Goal: Task Accomplishment & Management: Manage account settings

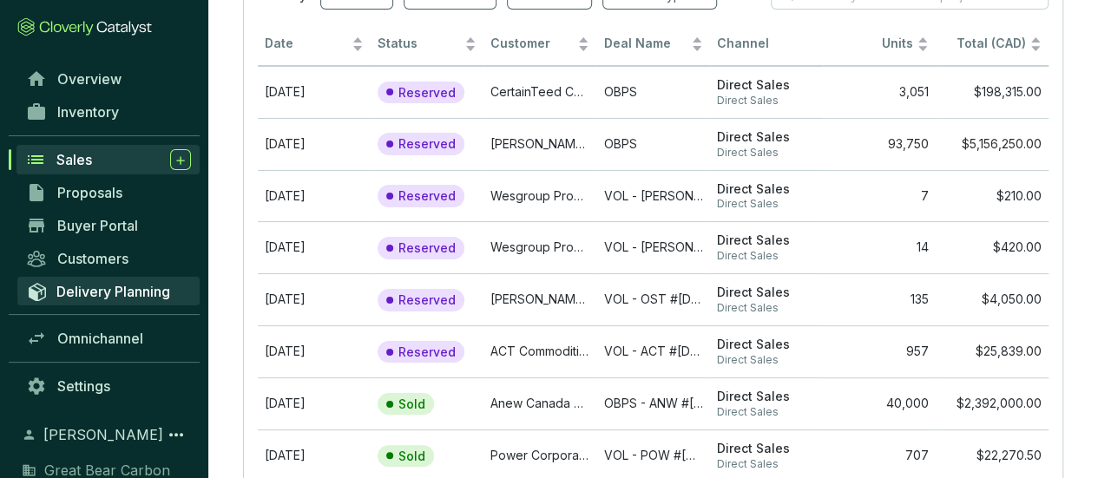
scroll to position [87, 0]
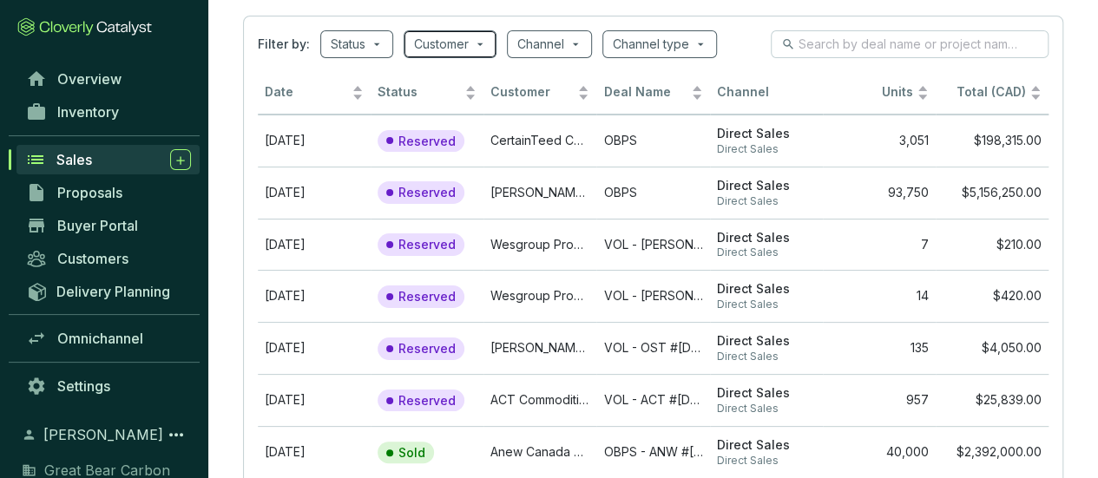
click at [453, 37] on input "search" at bounding box center [441, 44] width 55 height 26
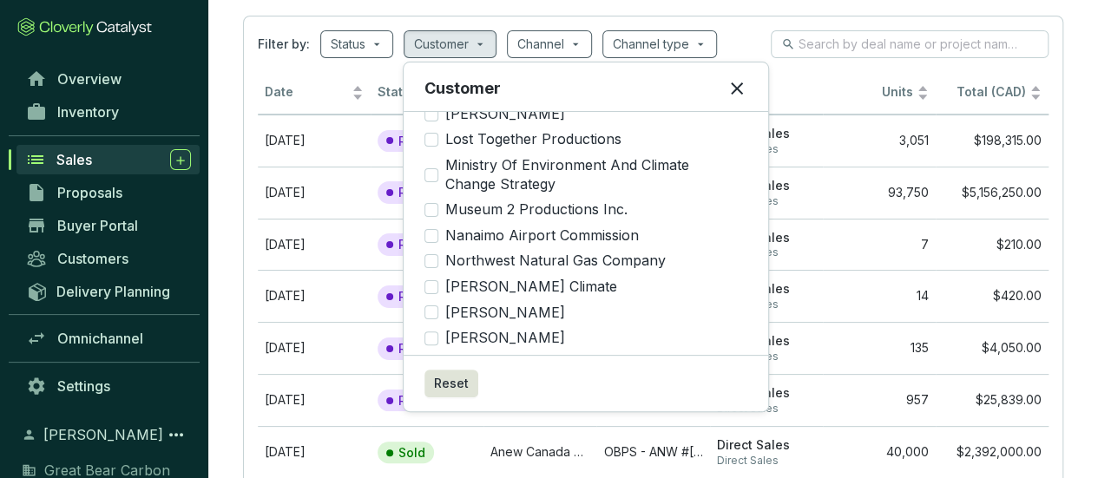
scroll to position [781, 0]
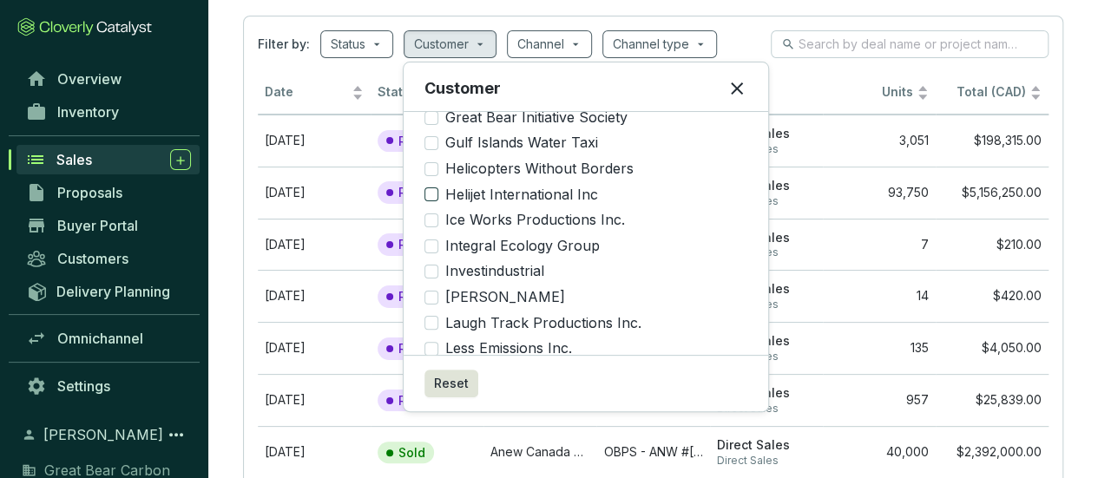
click at [434, 188] on input "Helijet International Inc" at bounding box center [432, 195] width 14 height 14
checkbox input "true"
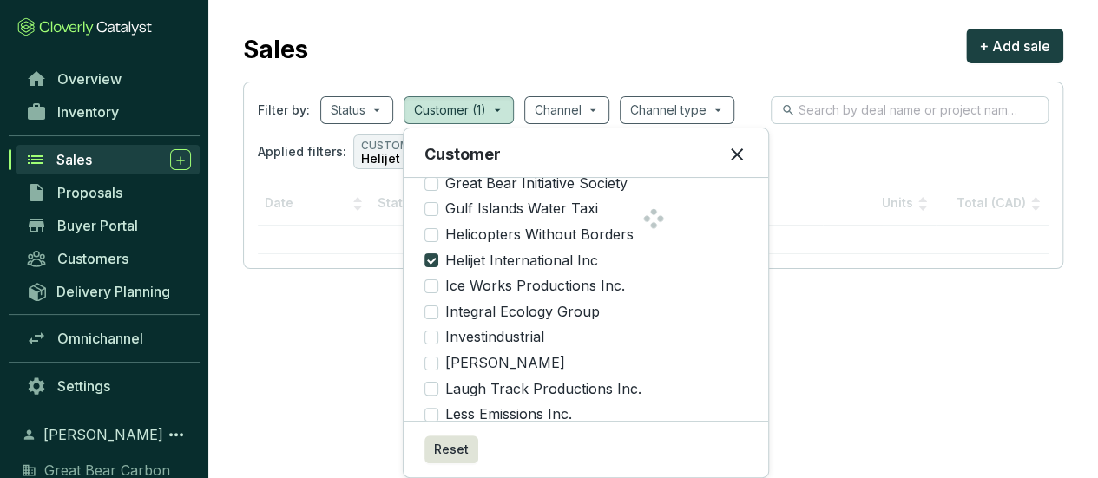
scroll to position [19, 0]
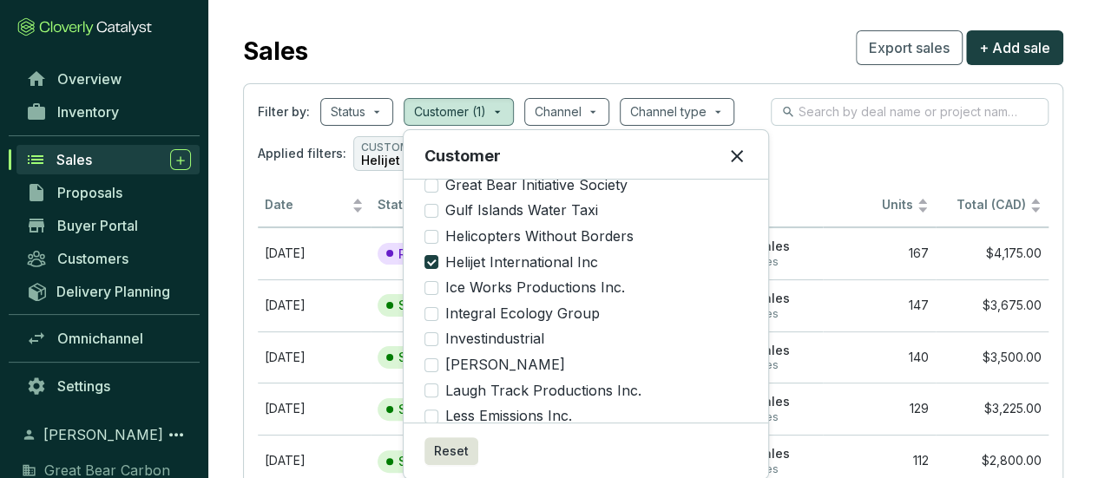
click at [733, 28] on div "Sales Export sales + Add sale" at bounding box center [653, 47] width 820 height 43
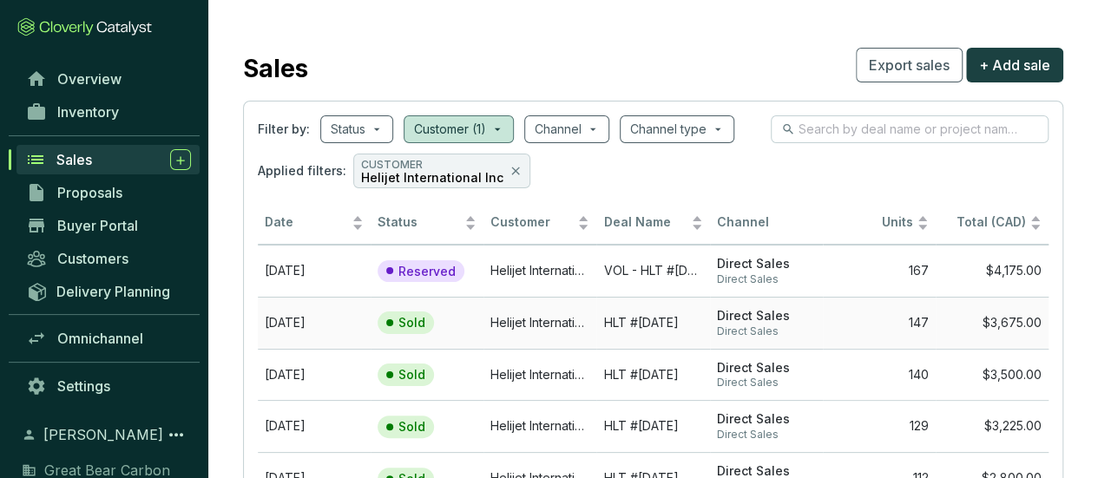
scroll to position [0, 0]
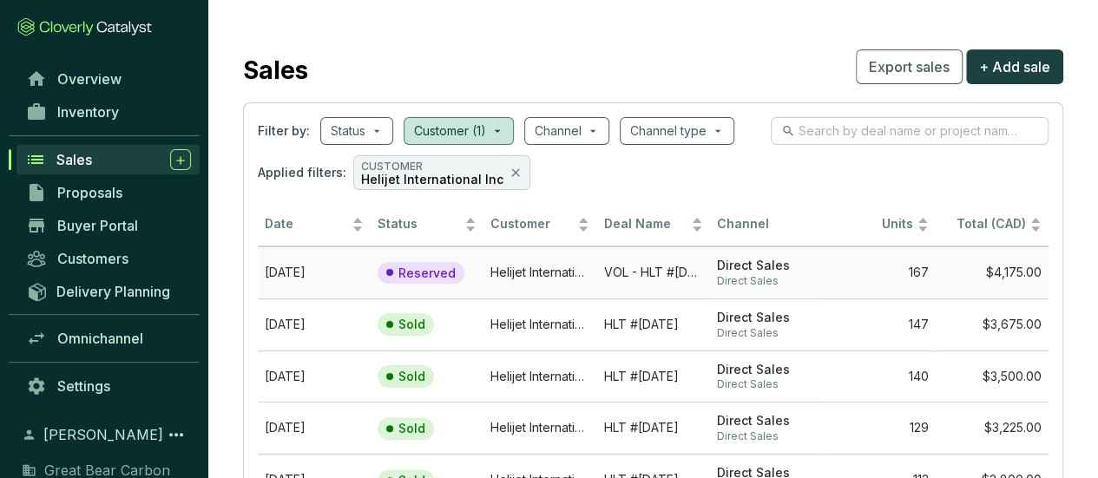
click at [412, 268] on p "Reserved" at bounding box center [426, 274] width 57 height 16
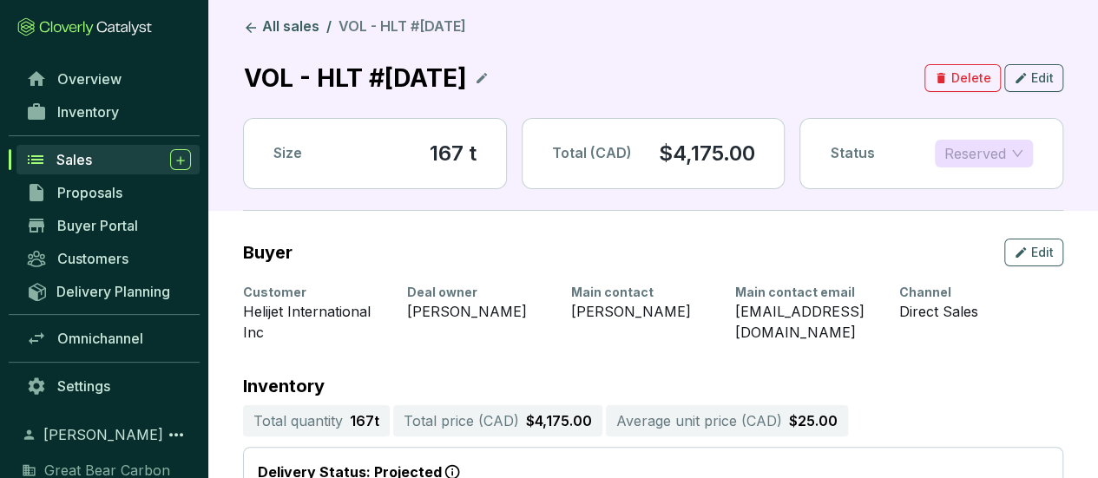
click at [1018, 152] on span "Reserved" at bounding box center [983, 154] width 79 height 26
click at [993, 192] on div "Sold" at bounding box center [984, 187] width 70 height 19
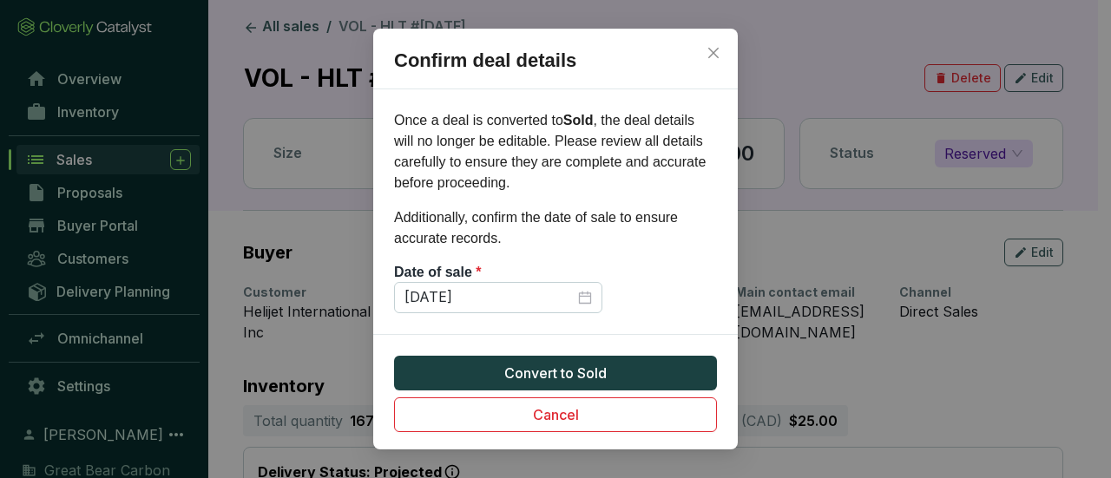
click at [674, 273] on div "Date of sale *" at bounding box center [555, 272] width 323 height 19
click at [580, 300] on div "[DATE]" at bounding box center [499, 297] width 188 height 19
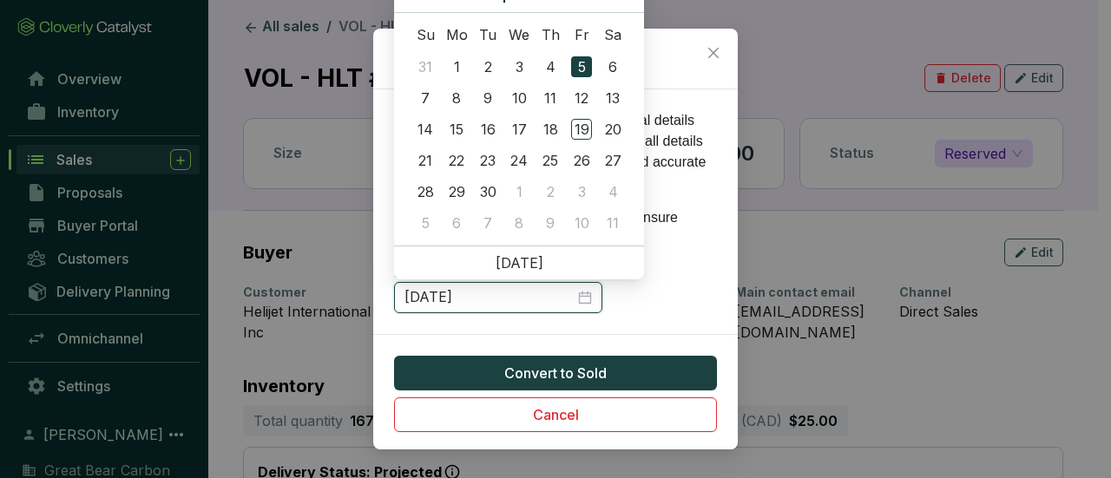
click at [589, 299] on div "[DATE]" at bounding box center [499, 297] width 188 height 19
click at [584, 66] on div "6" at bounding box center [581, 66] width 21 height 21
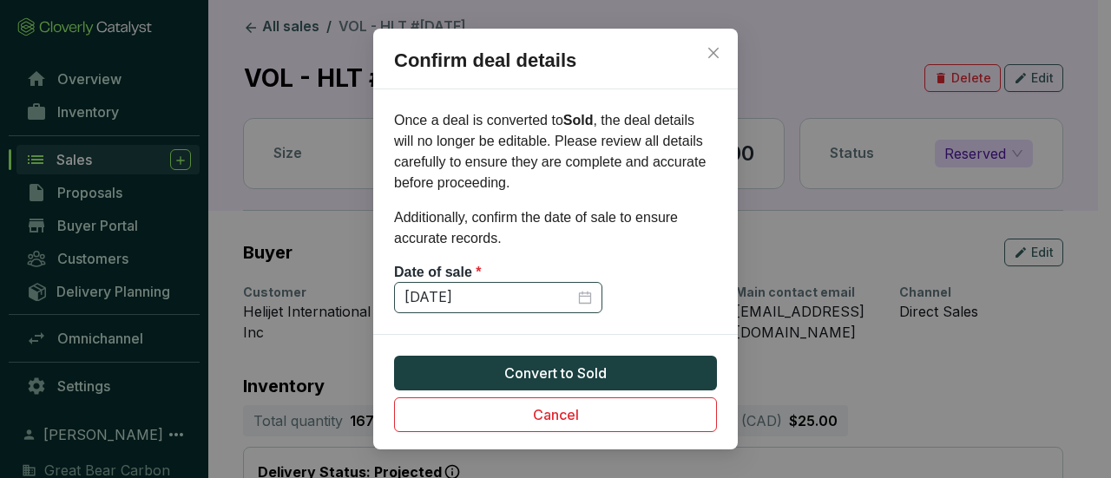
click at [592, 295] on div "9/6/2024" at bounding box center [498, 297] width 208 height 31
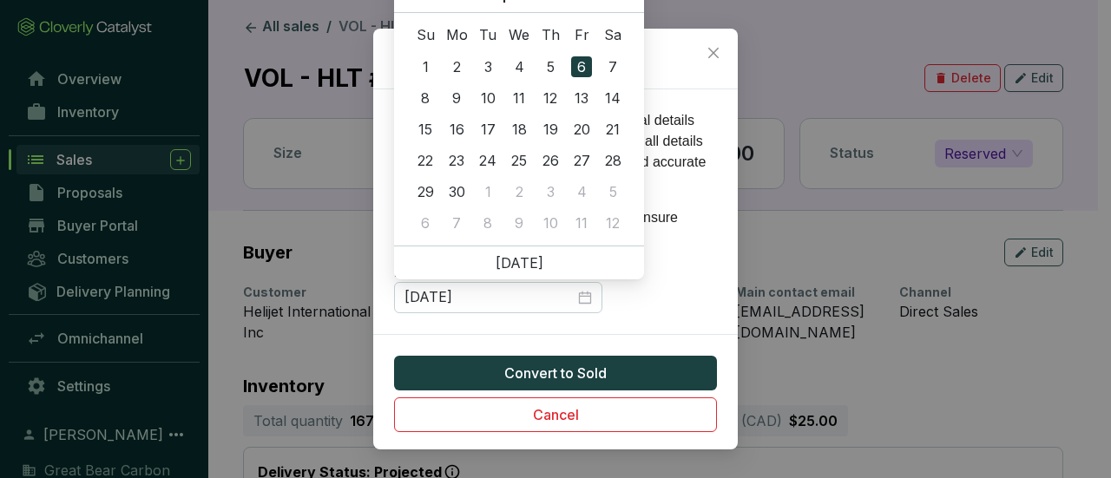
click at [524, 102] on div "6" at bounding box center [519, 98] width 21 height 21
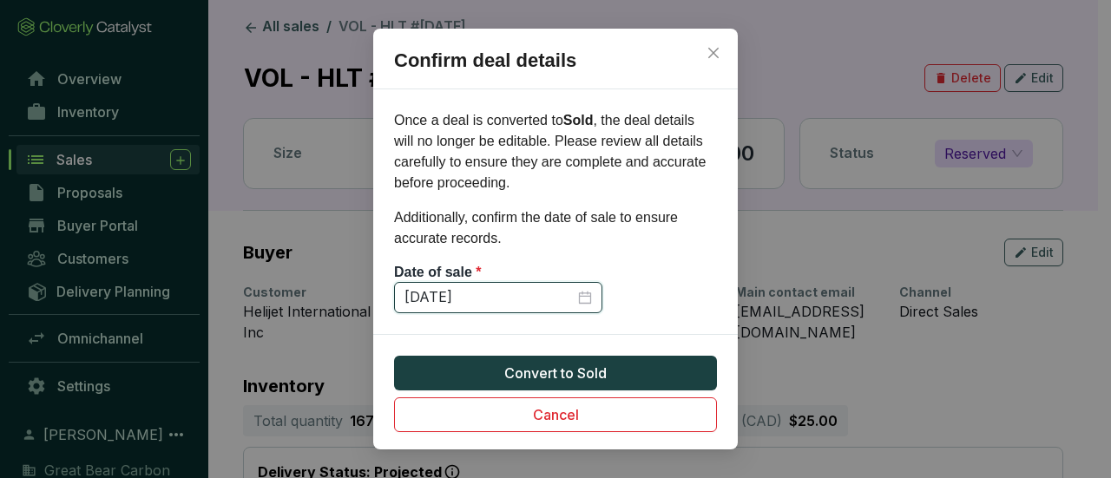
click at [410, 298] on input "9/6/2023" at bounding box center [490, 297] width 170 height 19
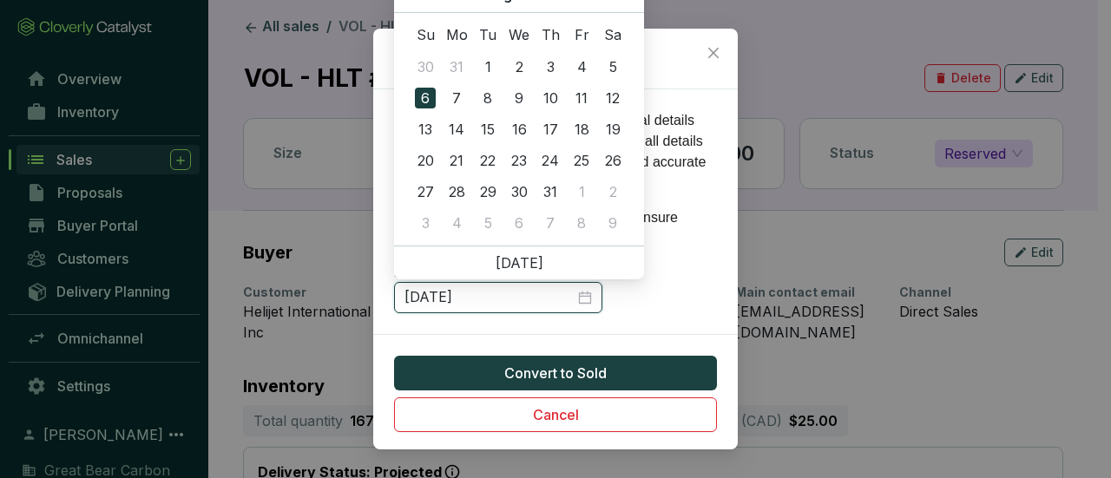
click at [512, 299] on input "8/6/2023" at bounding box center [490, 297] width 170 height 19
type input "8/6/2025"
click at [689, 298] on section "Once a deal is converted to Sold , the deal details will no longer be editable.…" at bounding box center [555, 211] width 365 height 203
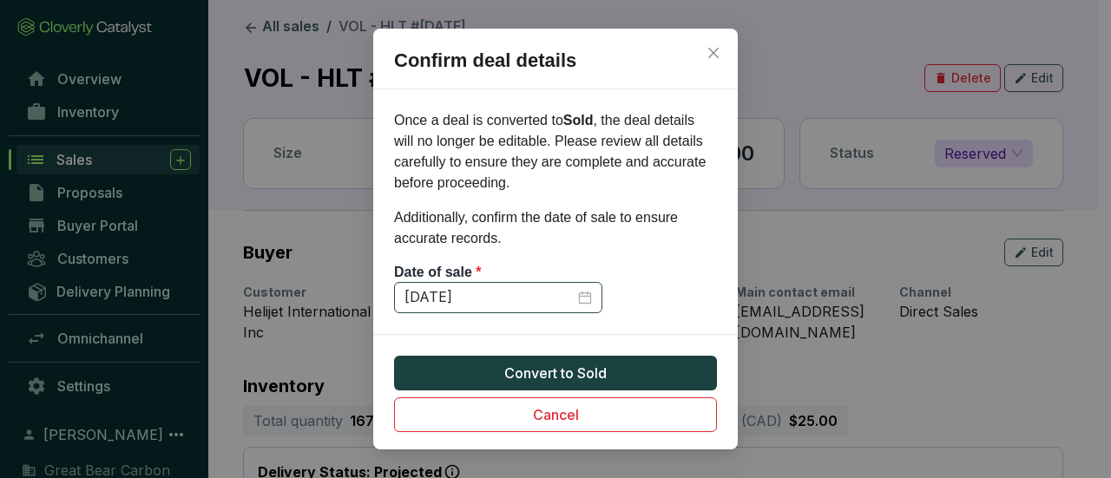
click at [595, 296] on div "8/6/2025" at bounding box center [498, 297] width 208 height 31
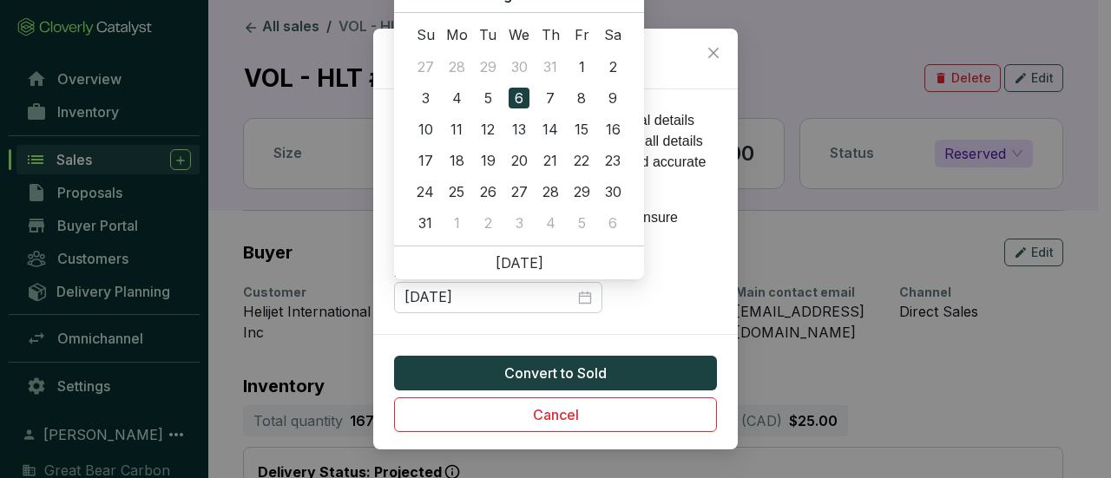
click at [700, 298] on section "Once a deal is converted to Sold , the deal details will no longer be editable.…" at bounding box center [555, 211] width 365 height 203
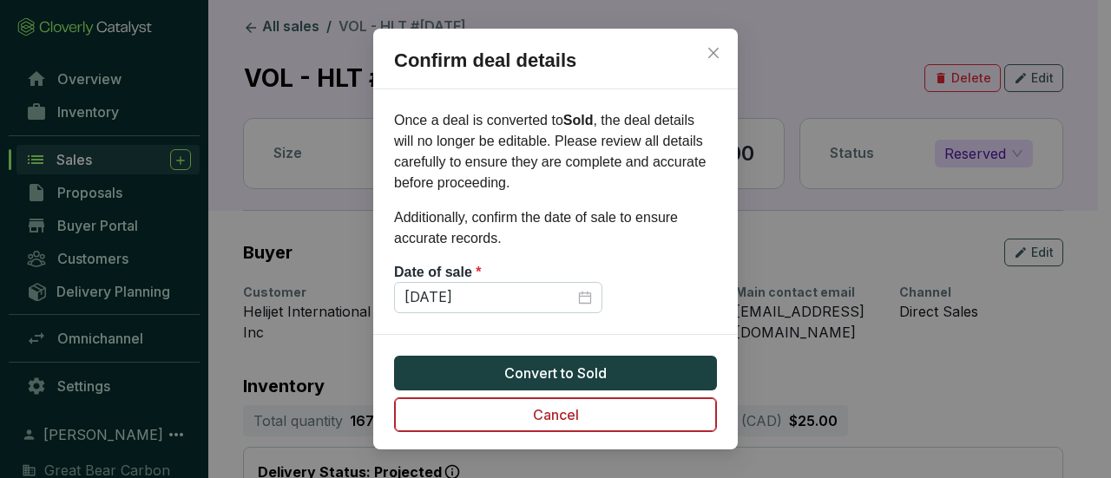
click at [560, 414] on span "Cancel" at bounding box center [556, 415] width 46 height 21
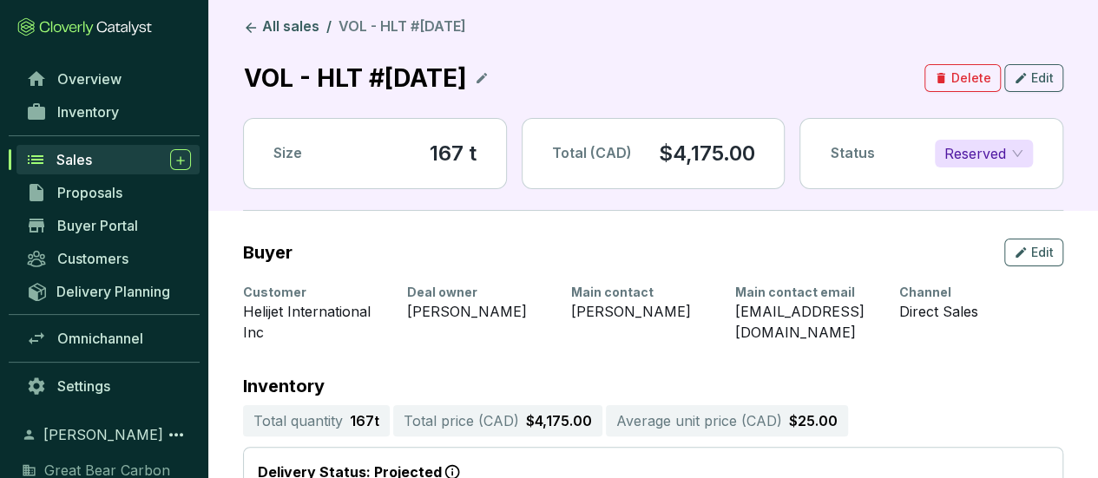
click at [81, 154] on span "Sales" at bounding box center [74, 159] width 36 height 17
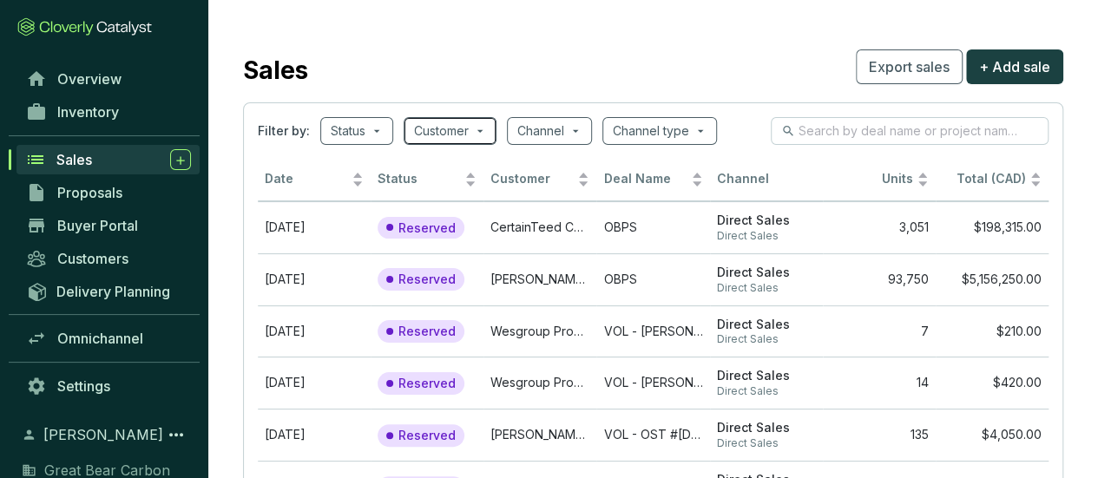
click at [467, 130] on input "search" at bounding box center [441, 131] width 55 height 26
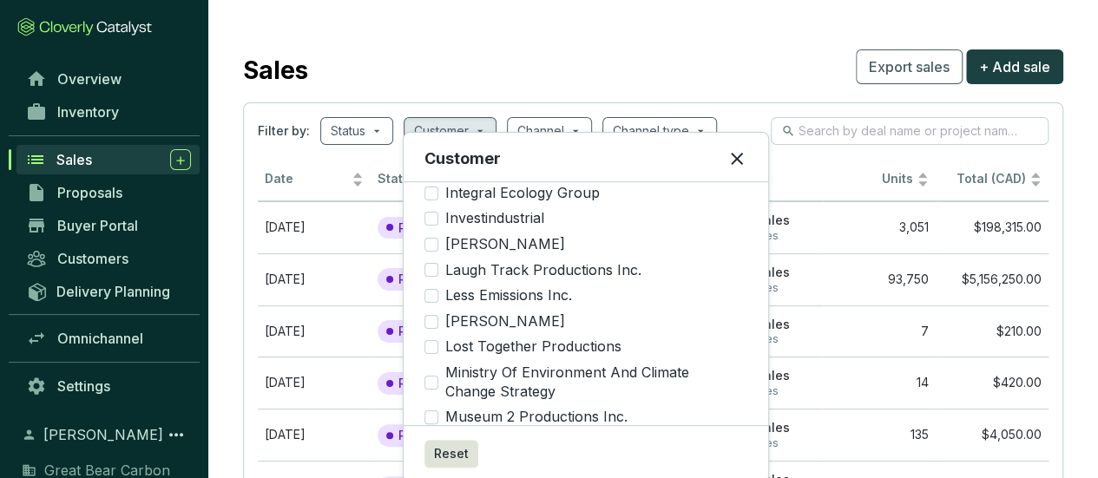
scroll to position [781, 0]
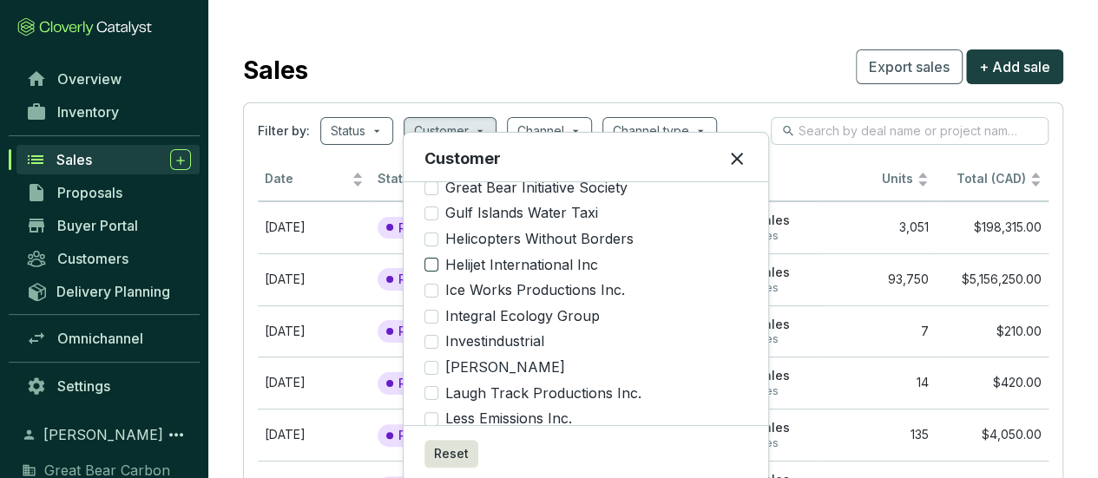
click at [523, 256] on span "Helijet International Inc" at bounding box center [521, 265] width 167 height 19
click at [438, 258] on input "Helijet International Inc" at bounding box center [432, 265] width 14 height 14
checkbox input "true"
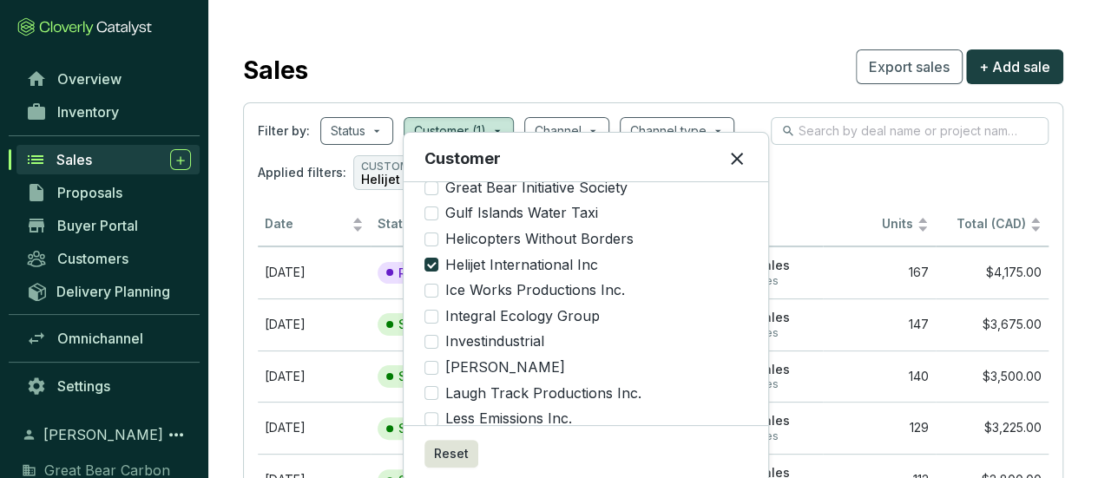
click at [616, 70] on div "Sales Export sales + Add sale" at bounding box center [653, 66] width 820 height 43
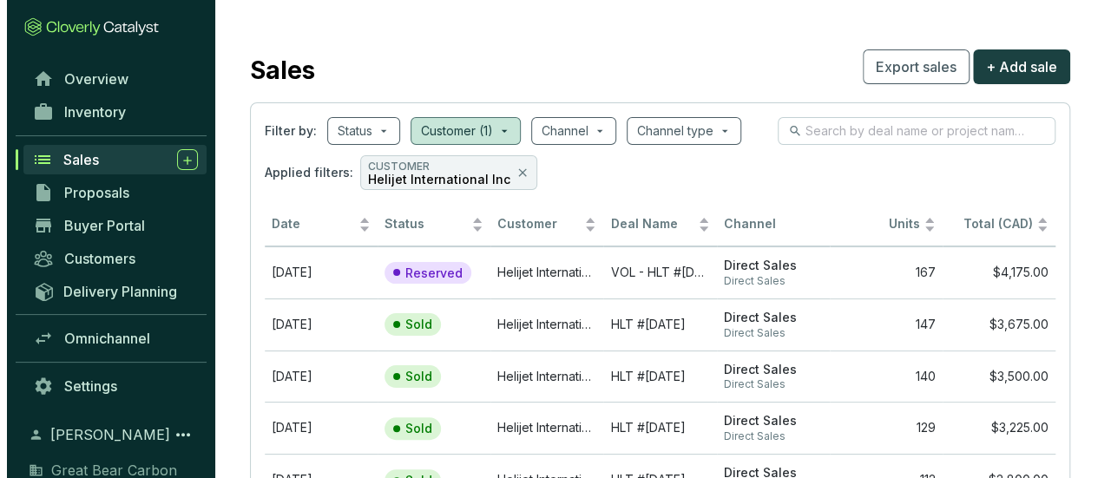
scroll to position [0, 0]
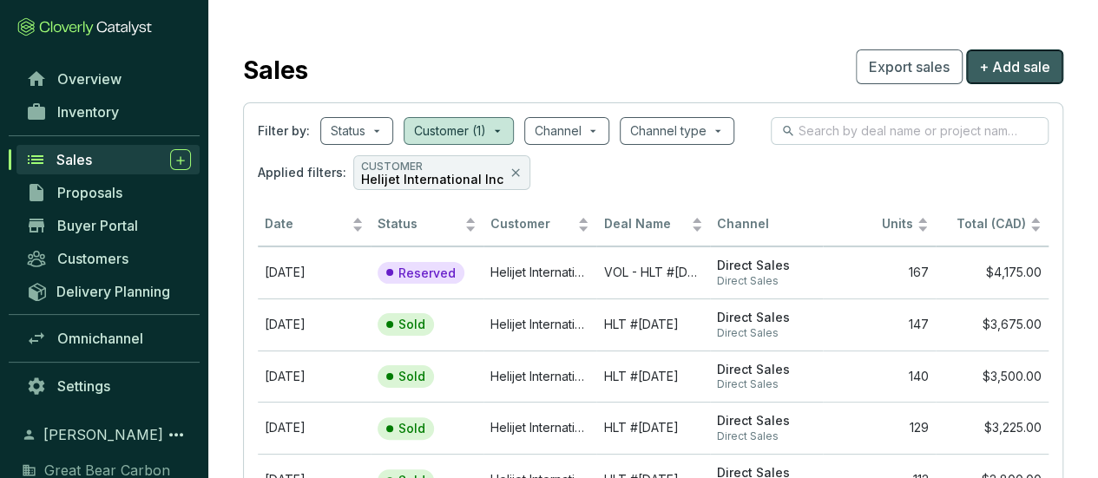
click at [1018, 73] on span "+ Add sale" at bounding box center [1014, 66] width 71 height 21
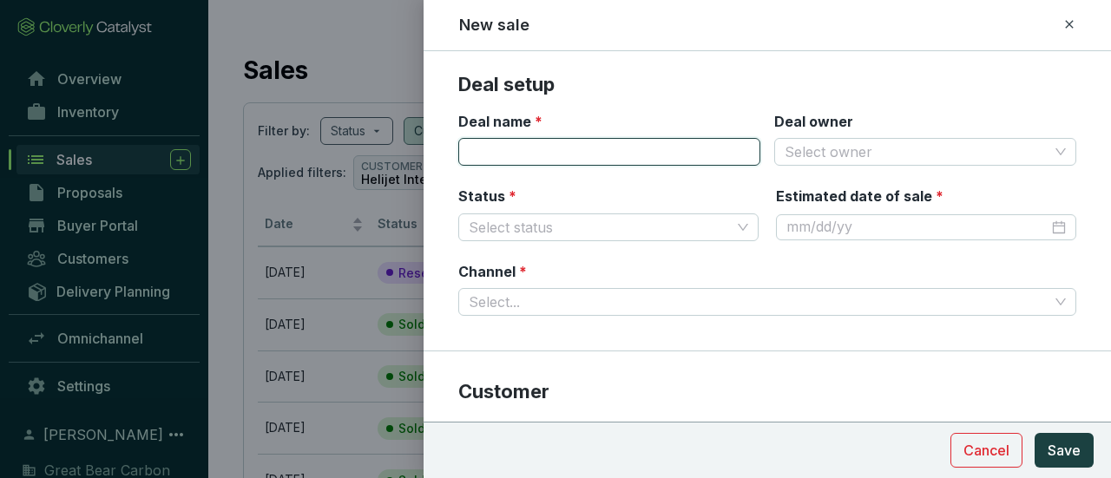
click at [575, 156] on input "Deal name *" at bounding box center [609, 152] width 302 height 28
type input "Helijet International Inc."
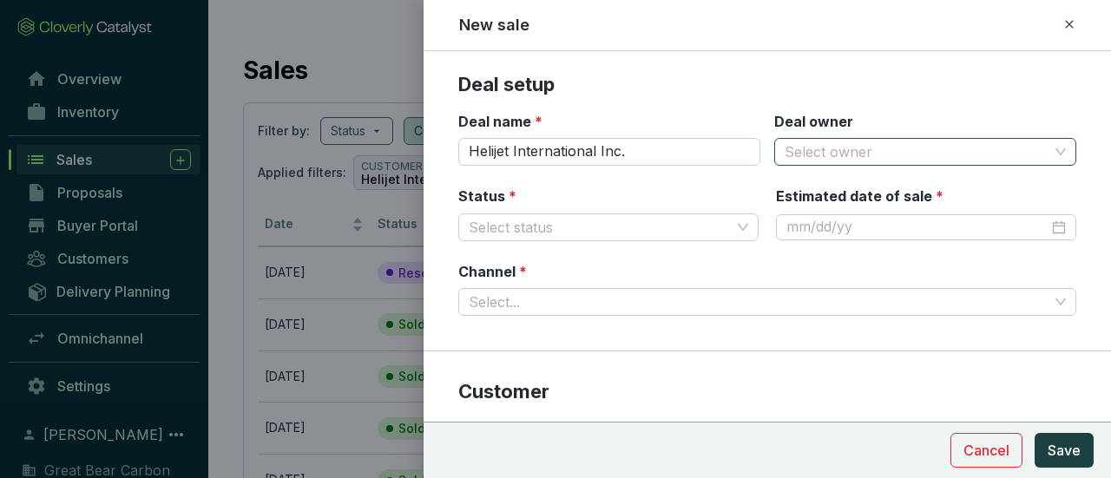
click at [961, 150] on input "Deal owner" at bounding box center [917, 152] width 264 height 26
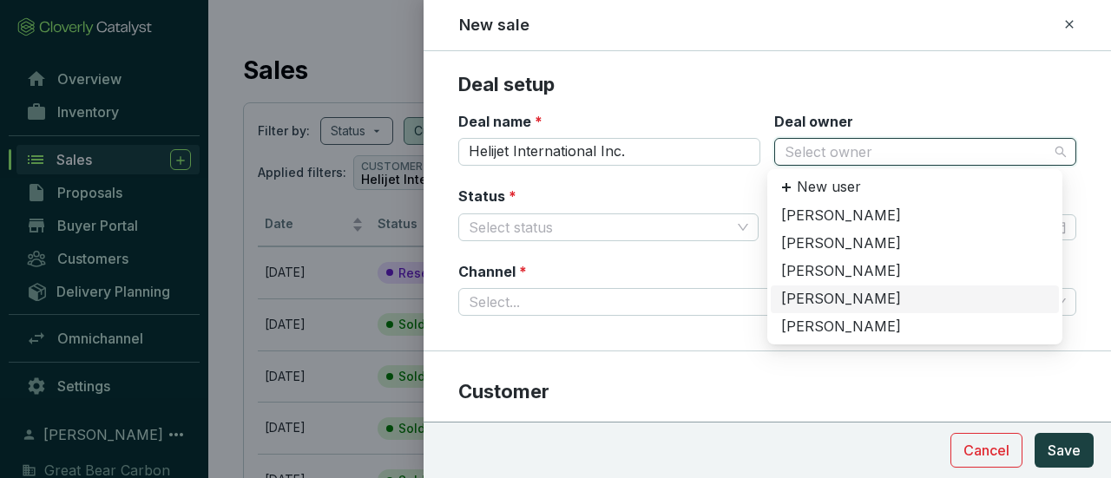
click at [825, 296] on div "[PERSON_NAME]" at bounding box center [914, 299] width 267 height 19
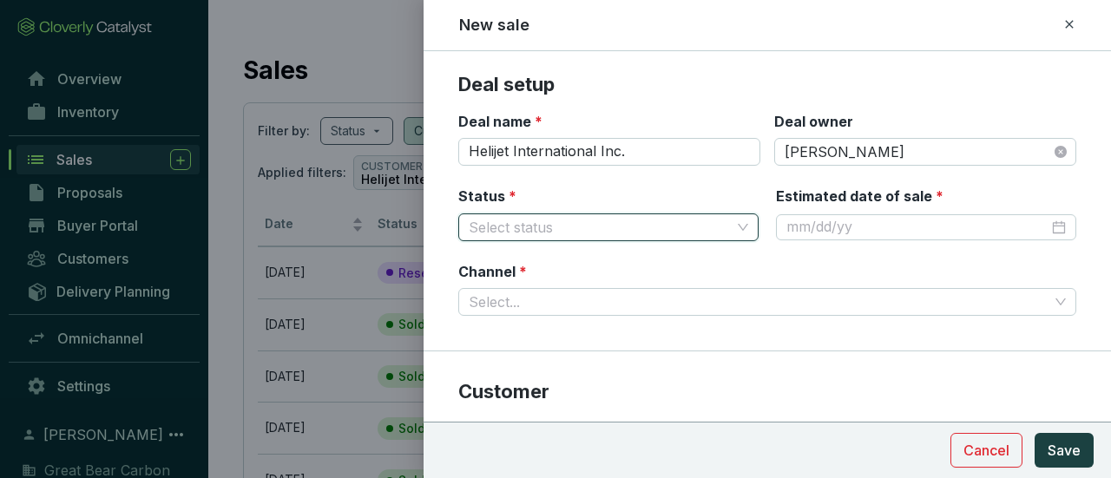
click at [701, 230] on input "Status *" at bounding box center [600, 227] width 262 height 26
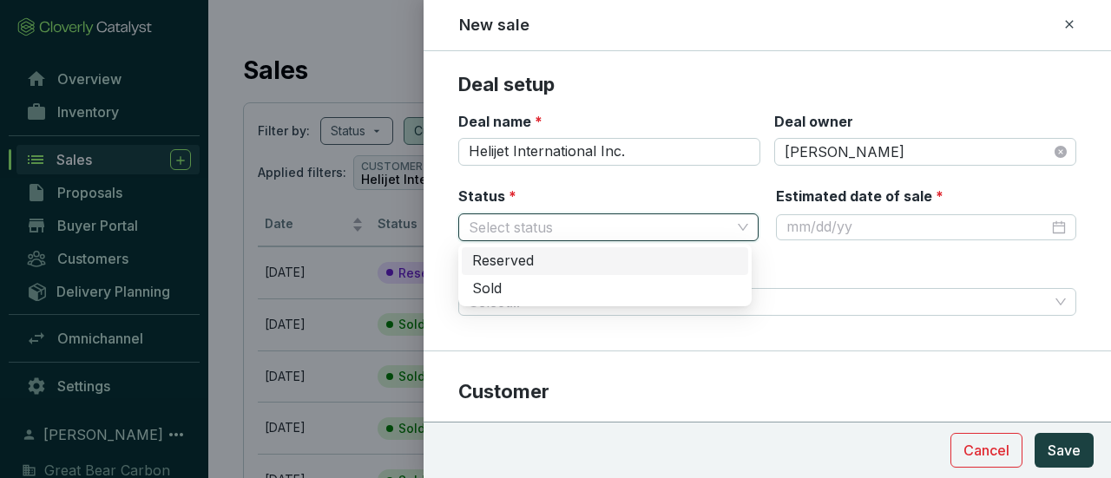
click at [662, 267] on div "Reserved" at bounding box center [605, 261] width 266 height 19
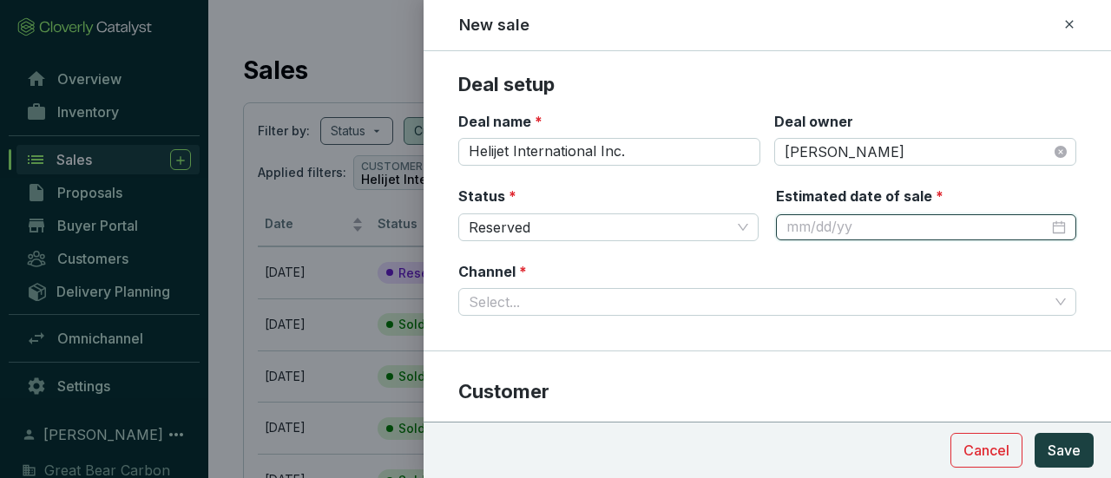
click at [856, 227] on input "Estimated date of sale *" at bounding box center [918, 227] width 262 height 19
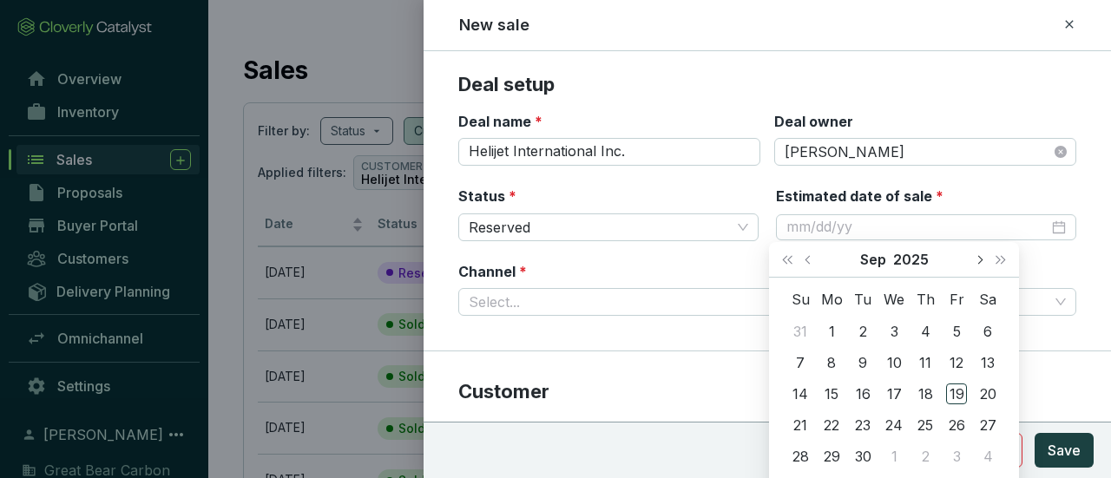
click at [980, 265] on button "Next month (PageDown)" at bounding box center [979, 259] width 23 height 35
type input "10/3/2025"
click at [960, 328] on div "3" at bounding box center [956, 331] width 21 height 21
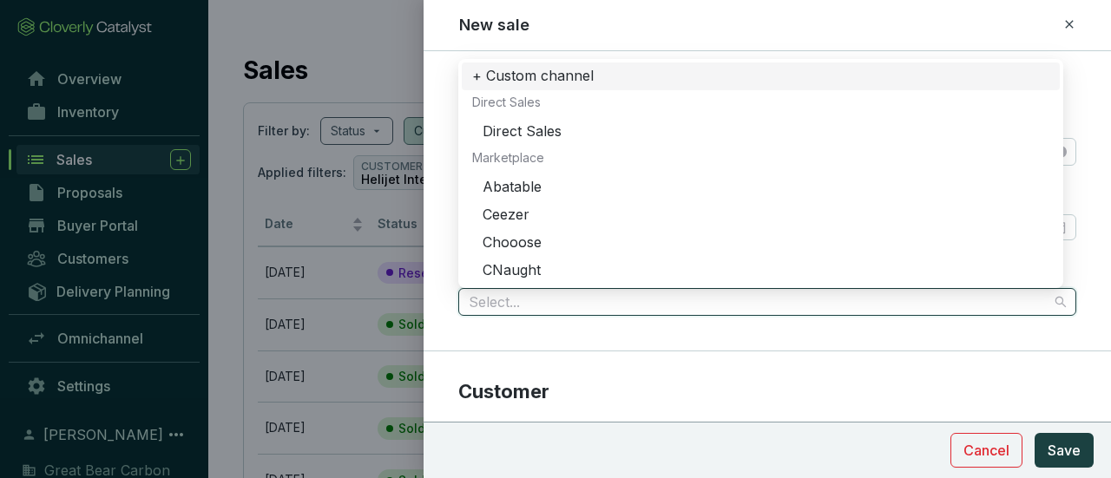
click at [592, 305] on input "Channel *" at bounding box center [759, 302] width 580 height 26
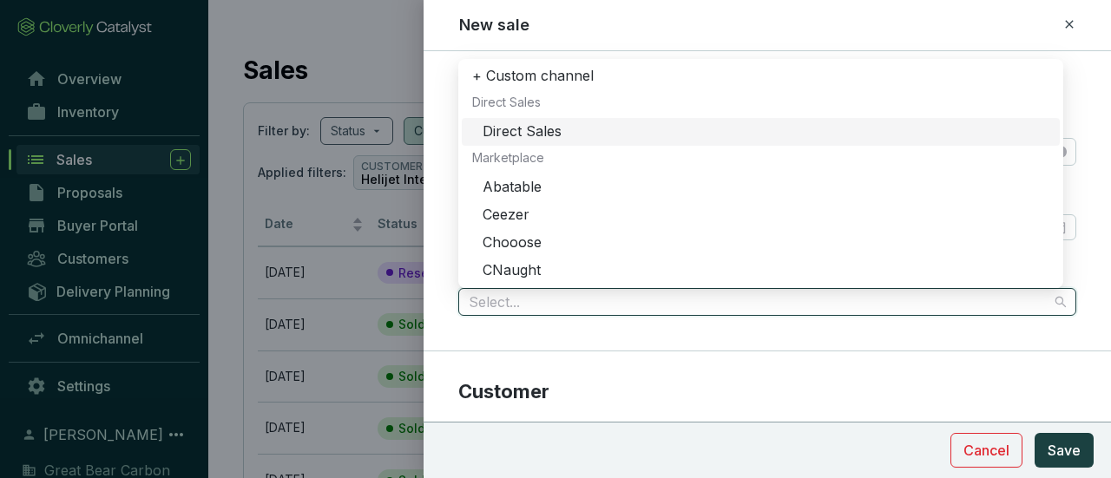
click at [568, 122] on div "Direct Sales" at bounding box center [766, 131] width 567 height 19
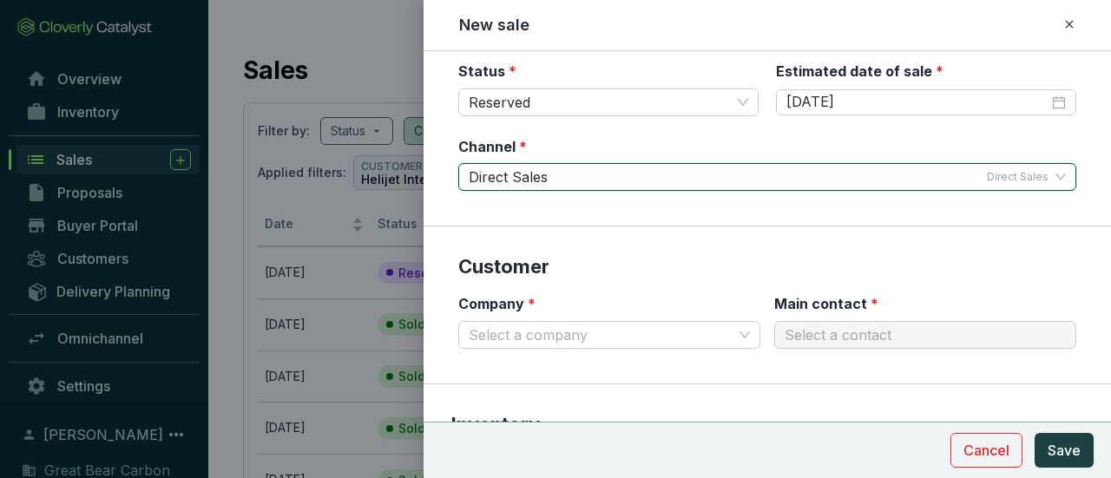
scroll to position [174, 0]
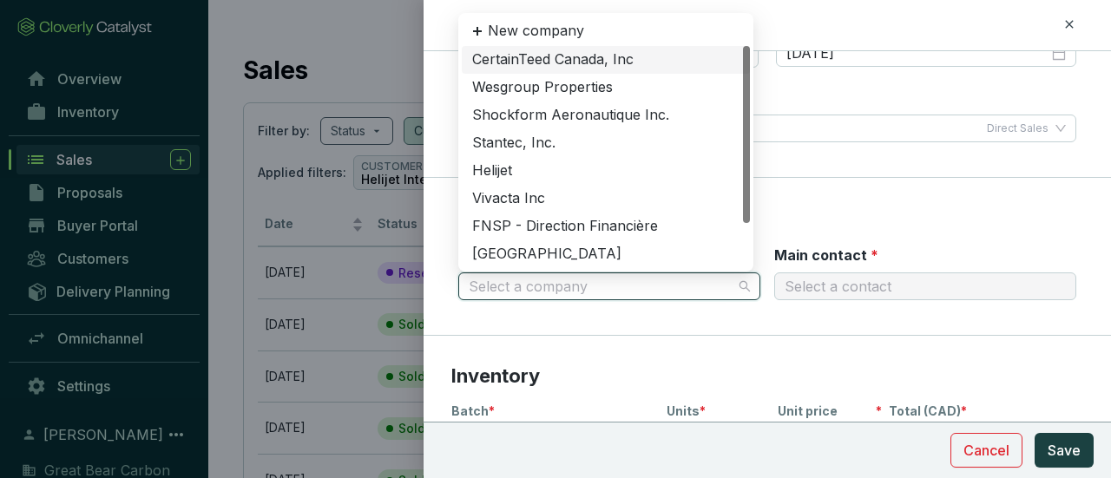
click at [688, 285] on input "Company *" at bounding box center [601, 286] width 264 height 26
click at [594, 163] on div "Helijet" at bounding box center [605, 170] width 267 height 19
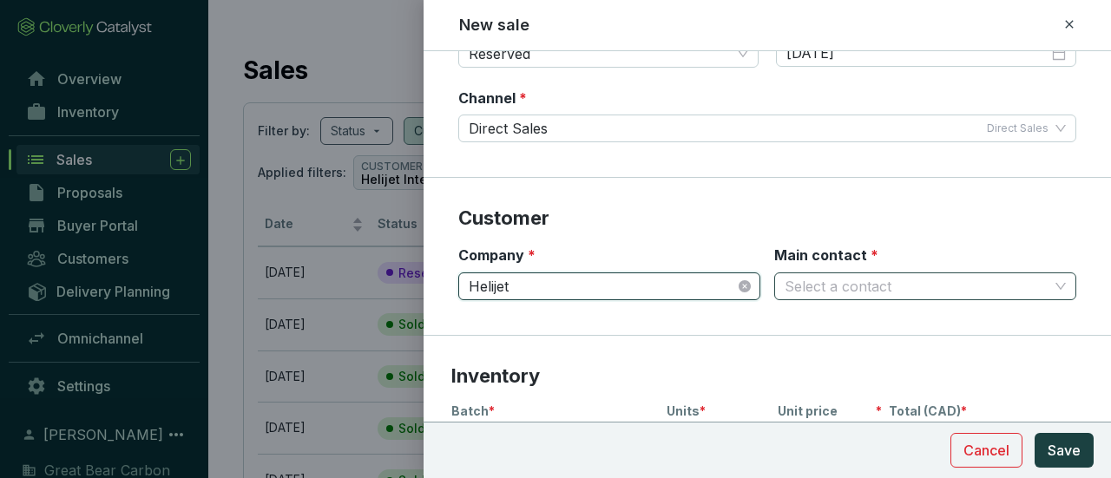
click at [844, 282] on input "Main contact *" at bounding box center [917, 286] width 264 height 26
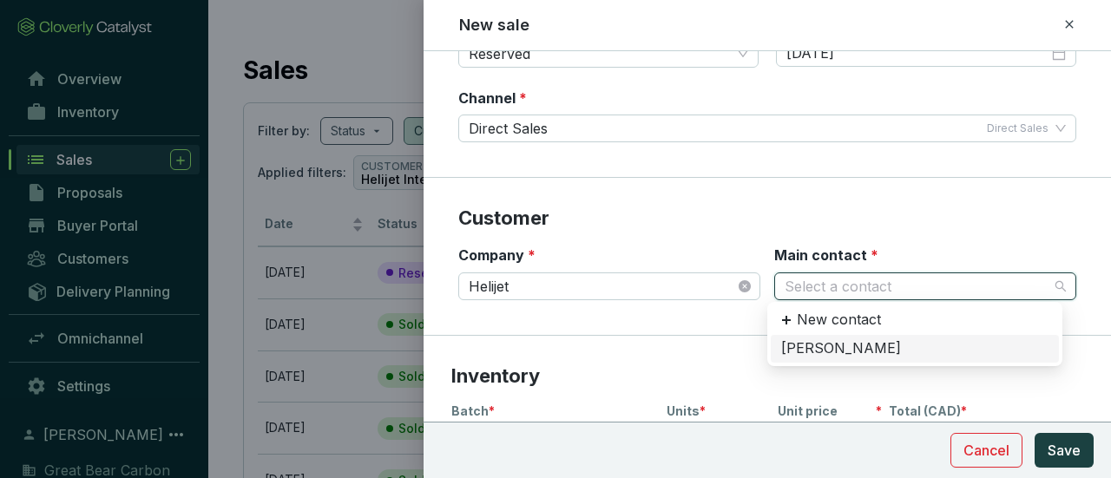
click at [840, 348] on div "Rick Hill" at bounding box center [914, 348] width 267 height 19
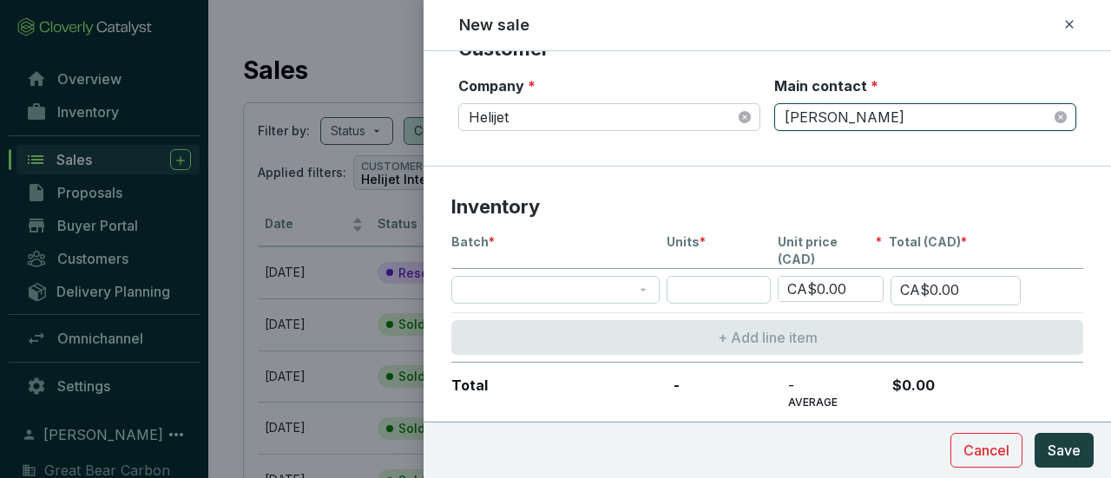
scroll to position [434, 0]
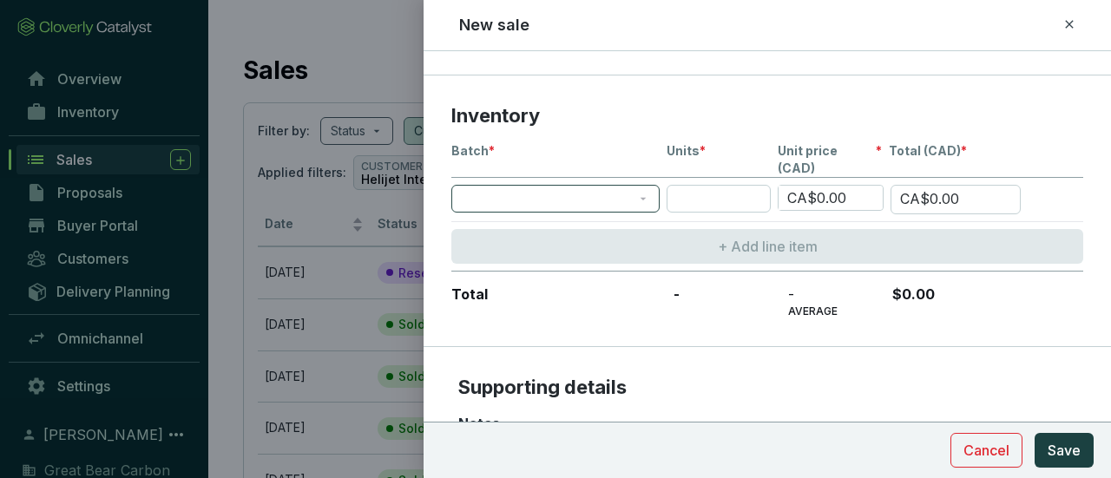
click at [642, 186] on span at bounding box center [556, 199] width 188 height 26
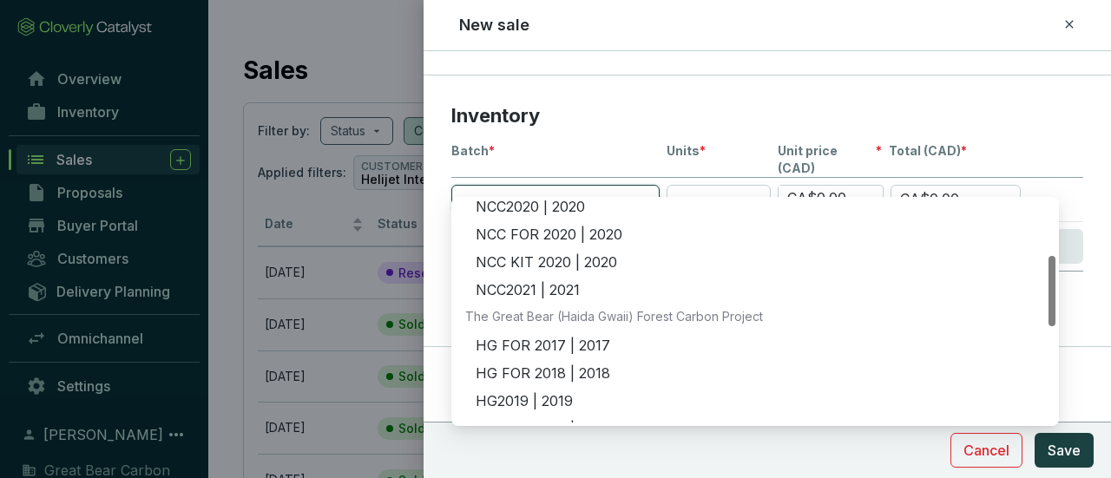
scroll to position [260, 0]
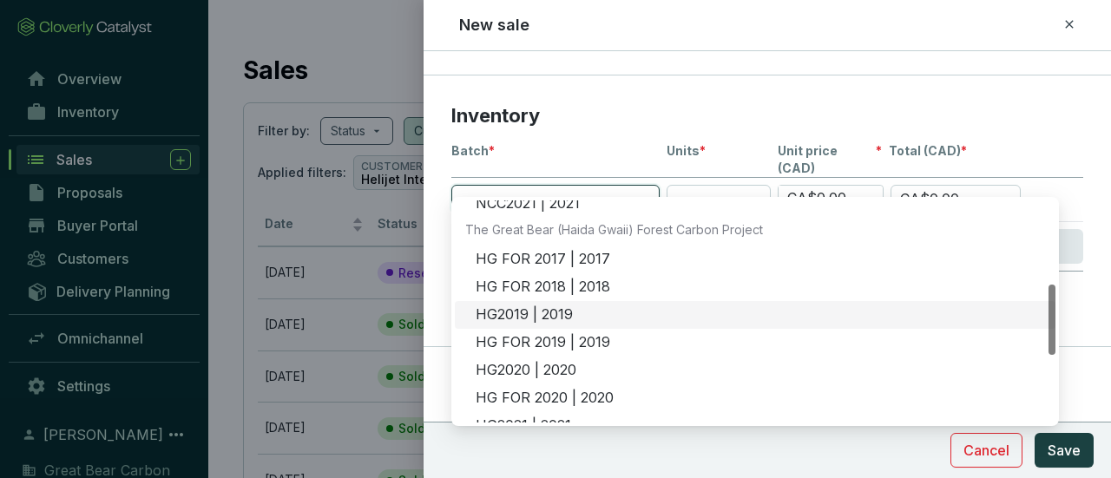
click at [594, 313] on div "HG2019 | 2019" at bounding box center [760, 315] width 569 height 19
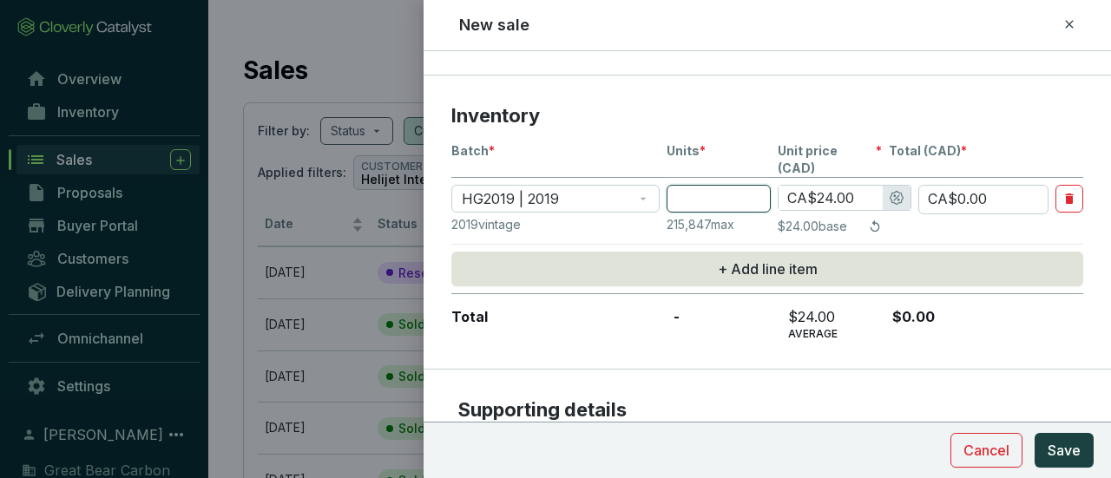
click at [738, 185] on input "number" at bounding box center [719, 199] width 104 height 28
type input "1"
type input "CA$24.00"
type input "12"
type input "CA$288.00"
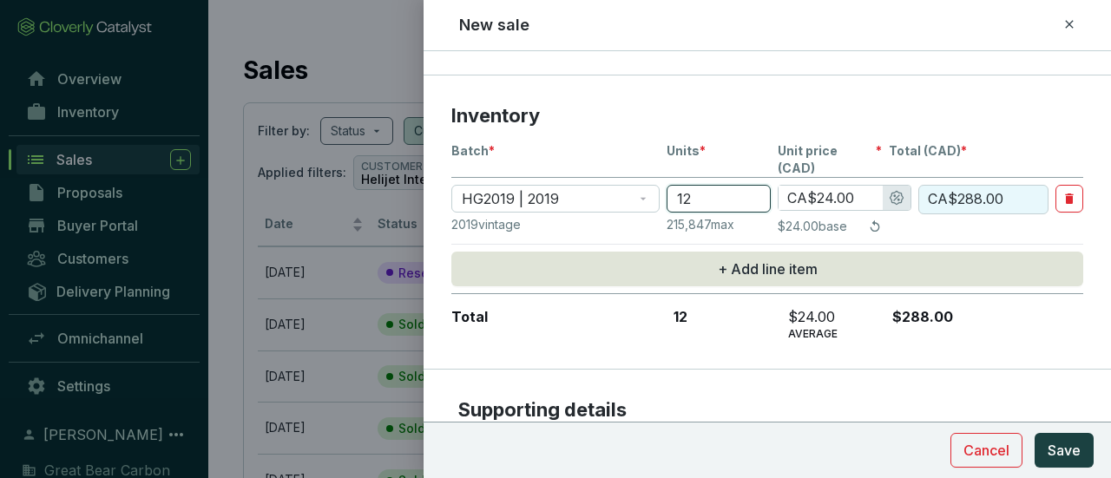
type input "126"
type input "CA$3,024.00"
type input "126"
click at [832, 186] on input "CA$24.00" at bounding box center [831, 198] width 104 height 24
type input "CA$2.00"
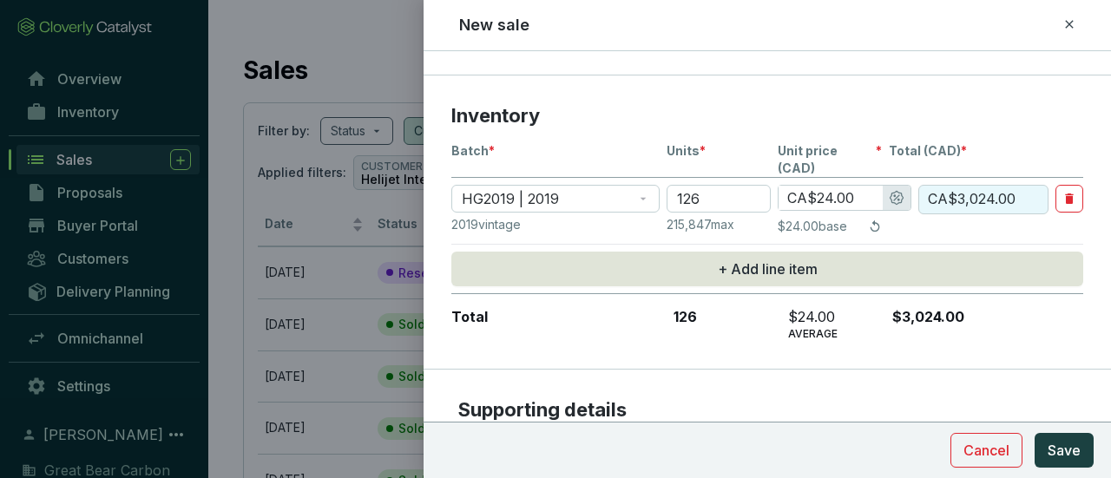
type input "CA$252.00"
type input "CA$25.00"
type input "CA$3,150.00"
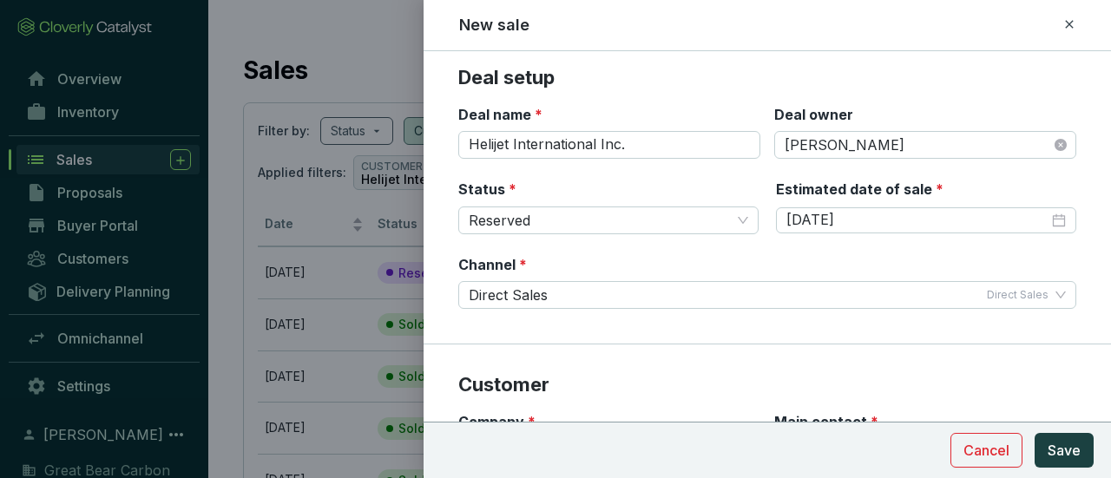
scroll to position [0, 0]
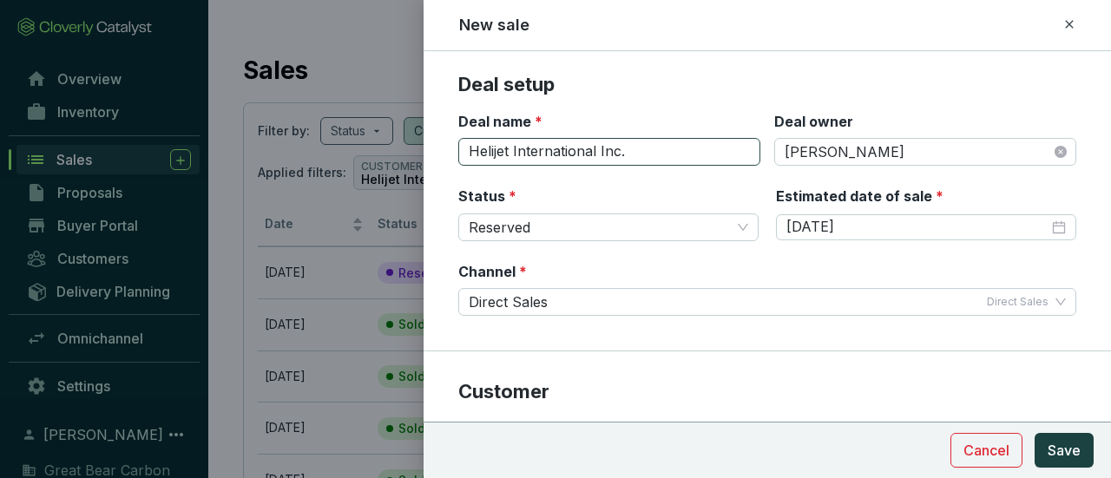
type input "CA$25.00"
click at [661, 159] on input "Helijet International Inc." at bounding box center [609, 152] width 302 height 28
drag, startPoint x: 662, startPoint y: 150, endPoint x: 460, endPoint y: 164, distance: 202.7
click at [460, 164] on div "Helijet International Inc." at bounding box center [609, 152] width 302 height 28
click at [602, 262] on div "Channel * Direct Sales Direct Sales" at bounding box center [767, 289] width 618 height 55
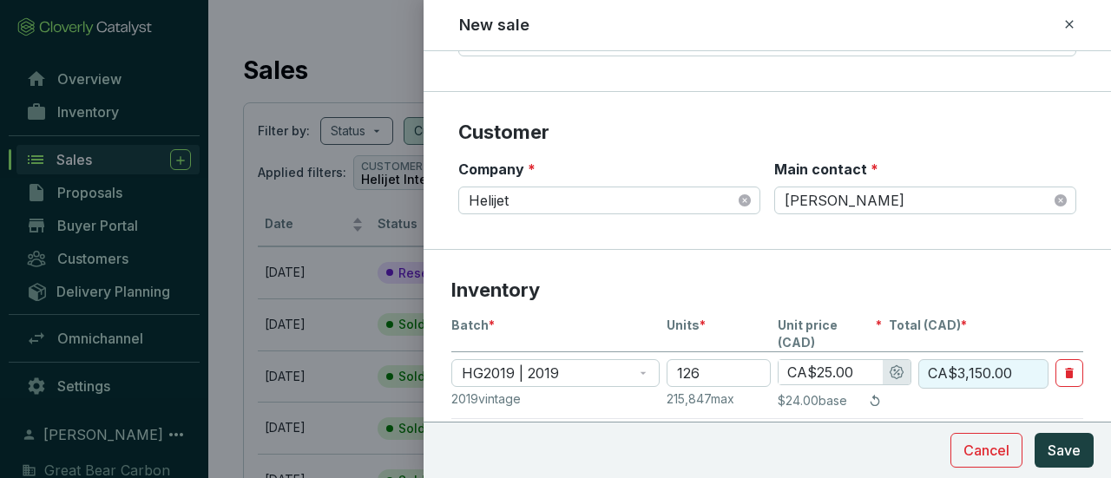
scroll to position [260, 0]
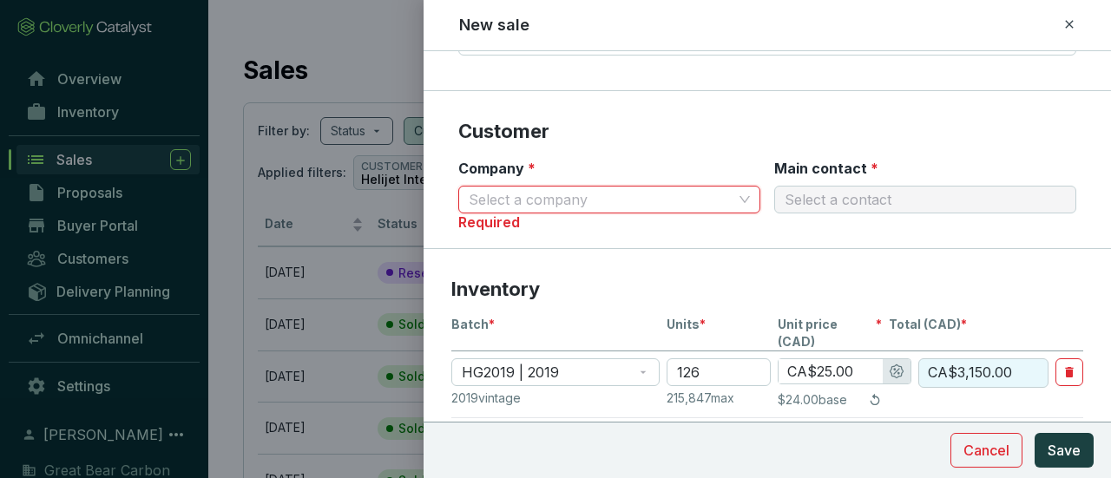
click at [738, 197] on span at bounding box center [609, 200] width 281 height 26
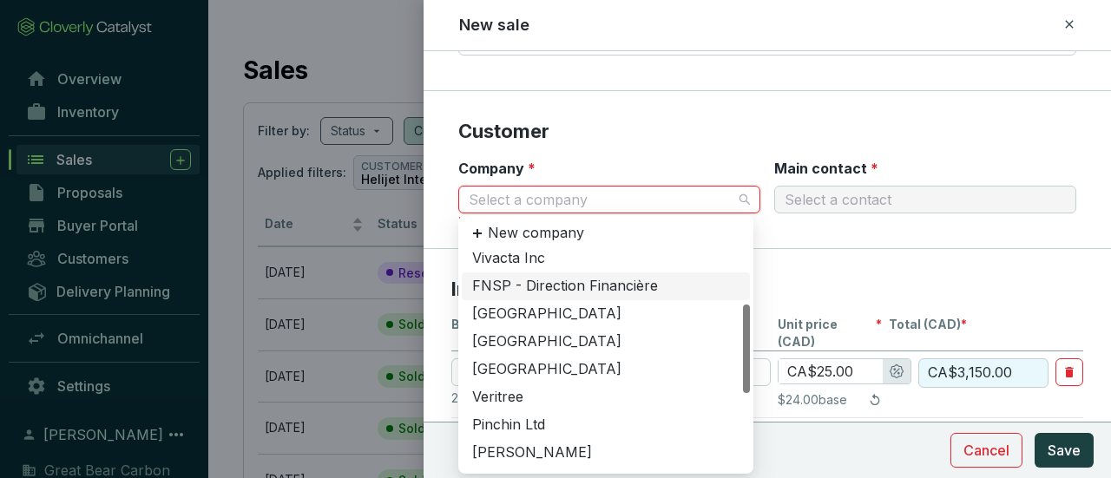
scroll to position [56, 0]
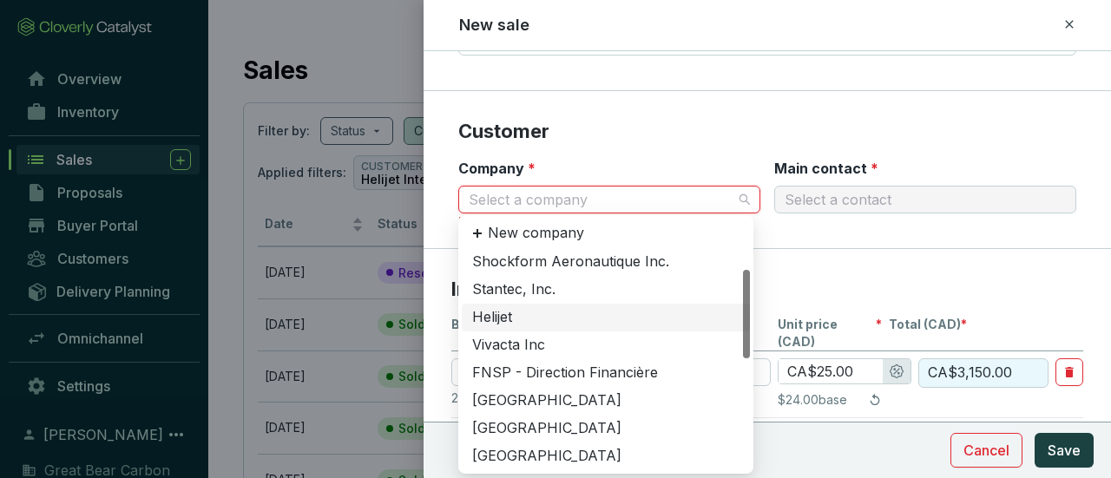
click at [524, 314] on div "Helijet" at bounding box center [605, 317] width 267 height 19
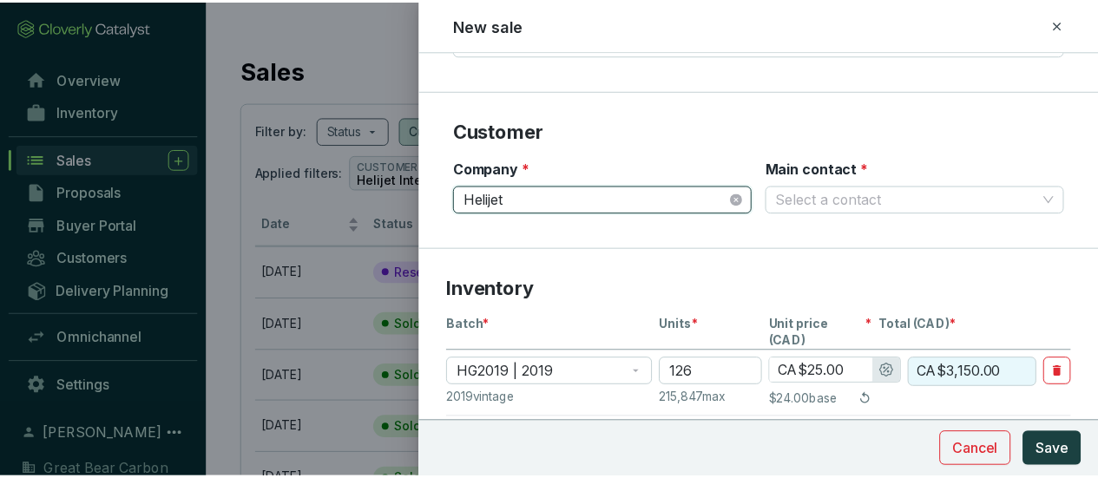
scroll to position [0, 0]
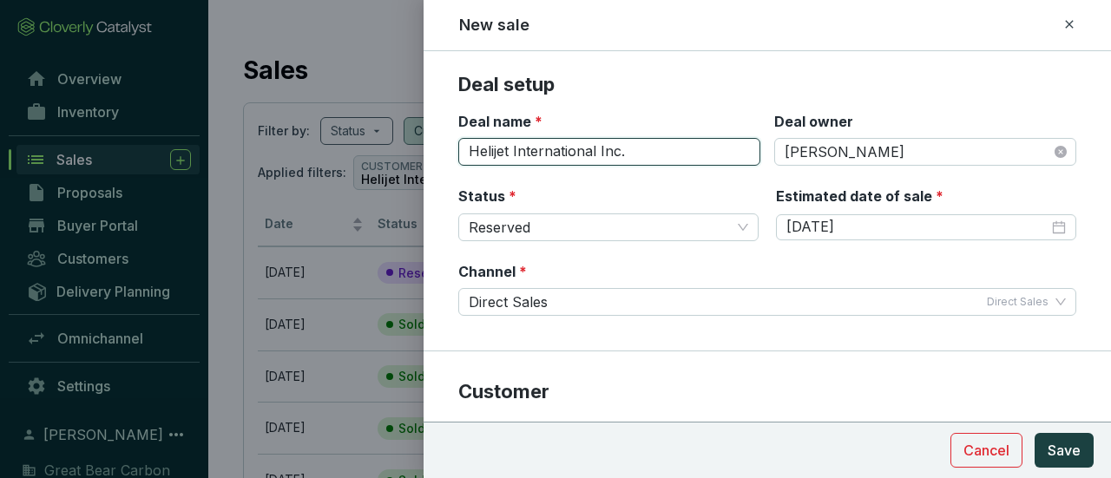
click at [659, 157] on input "Helijet International Inc." at bounding box center [609, 152] width 302 height 28
drag, startPoint x: 659, startPoint y: 157, endPoint x: 441, endPoint y: 160, distance: 217.9
click at [441, 160] on section "Deal setup Deal name * Helijet International Inc. Deal owner Laura Lau Status *…" at bounding box center [768, 212] width 688 height 280
type input "VOL HLT"
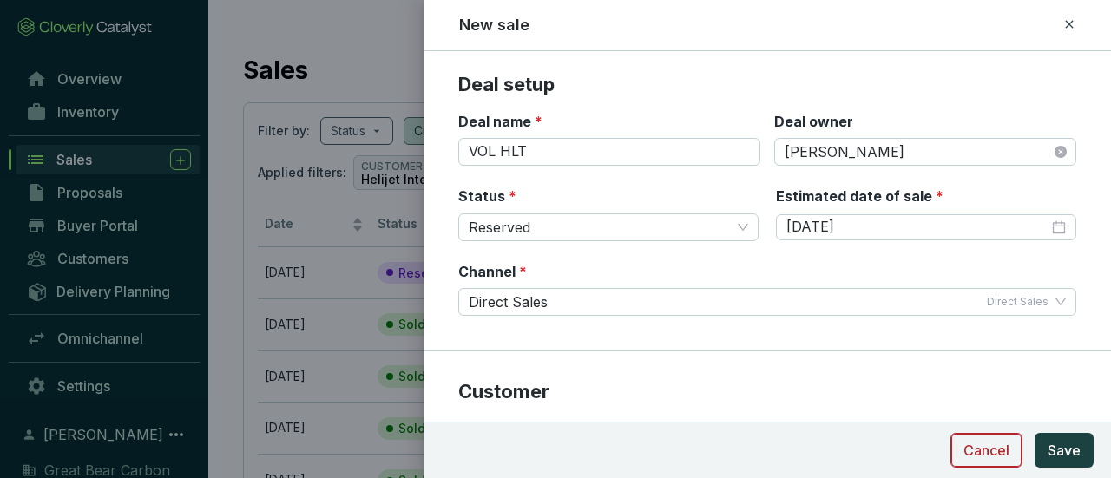
click at [997, 444] on span "Cancel" at bounding box center [987, 450] width 46 height 21
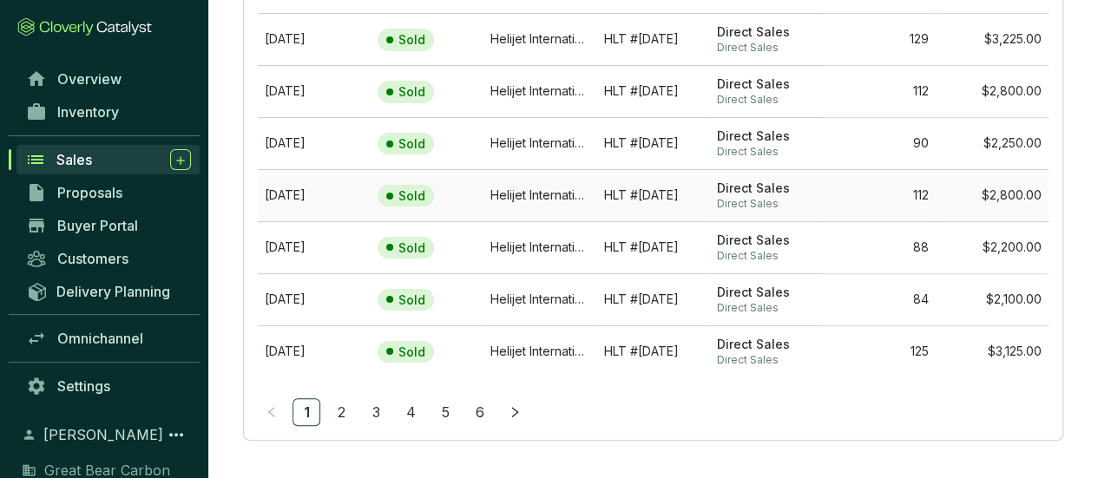
scroll to position [392, 0]
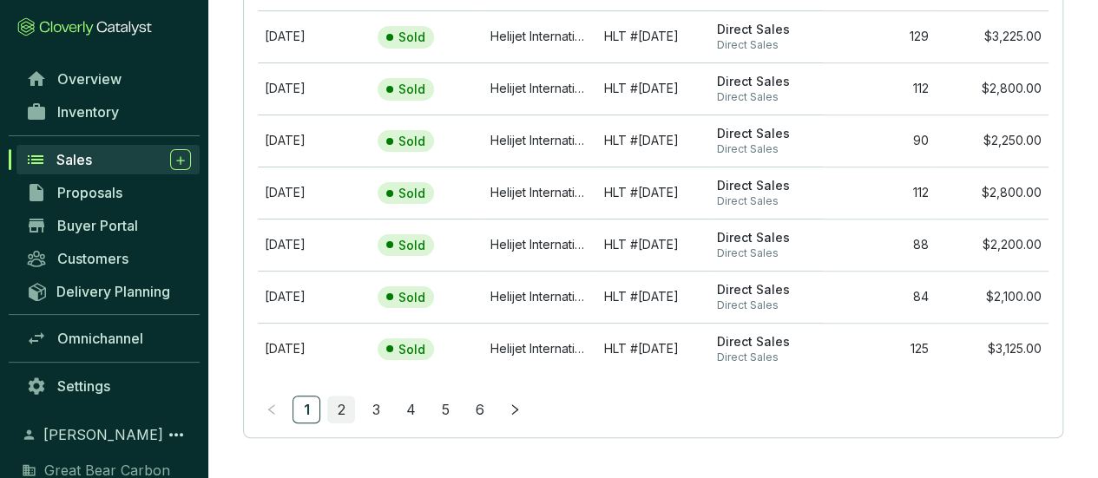
click at [339, 404] on link "2" at bounding box center [341, 410] width 26 height 26
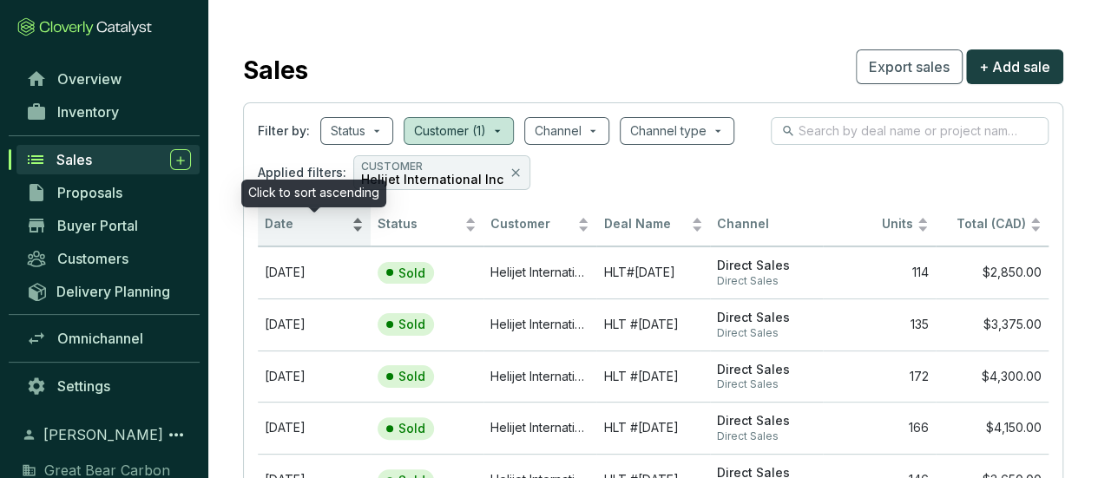
click at [359, 221] on div "Date" at bounding box center [314, 224] width 99 height 21
click at [354, 227] on div "Date" at bounding box center [314, 224] width 99 height 21
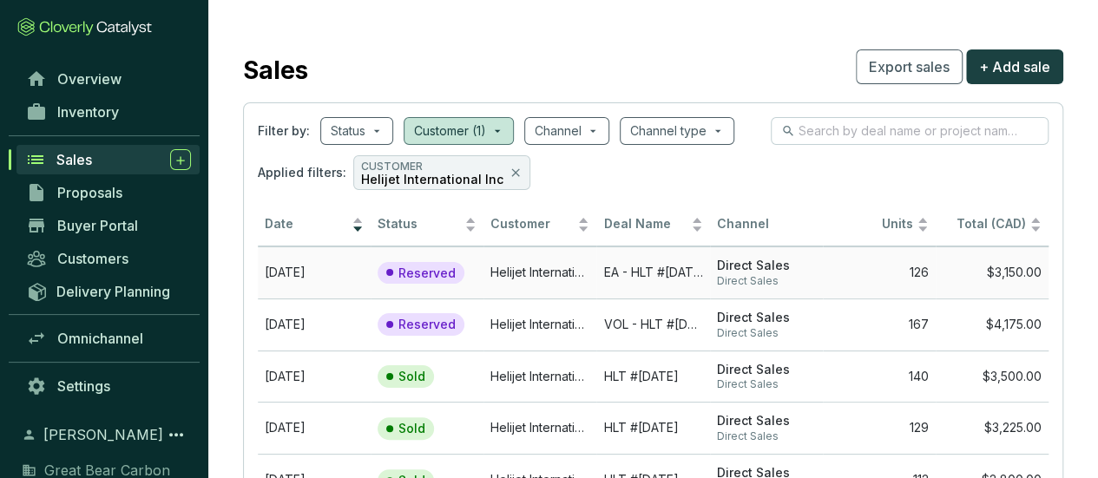
click at [643, 272] on td "EA - HLT #2025-09-03" at bounding box center [652, 273] width 113 height 52
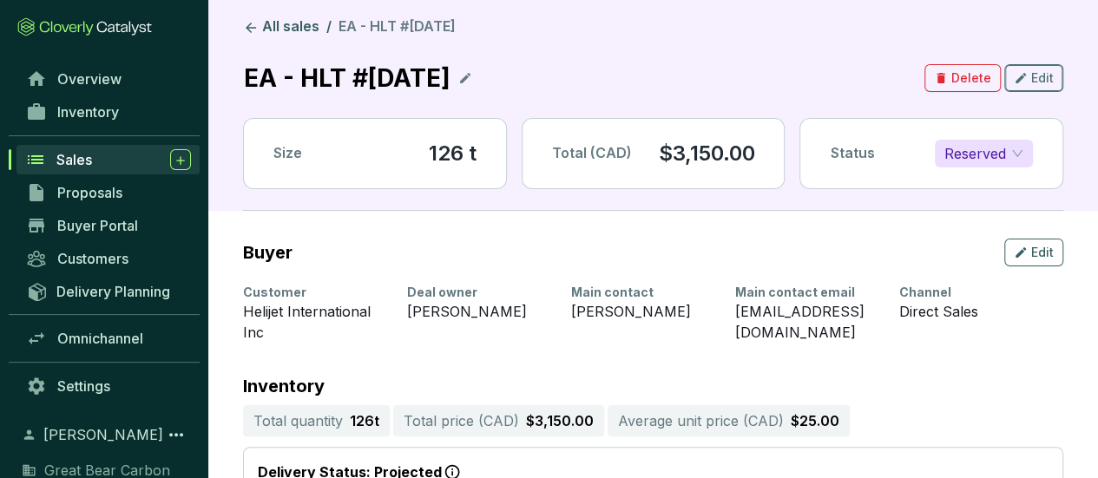
click at [1034, 79] on span "Edit" at bounding box center [1042, 77] width 23 height 17
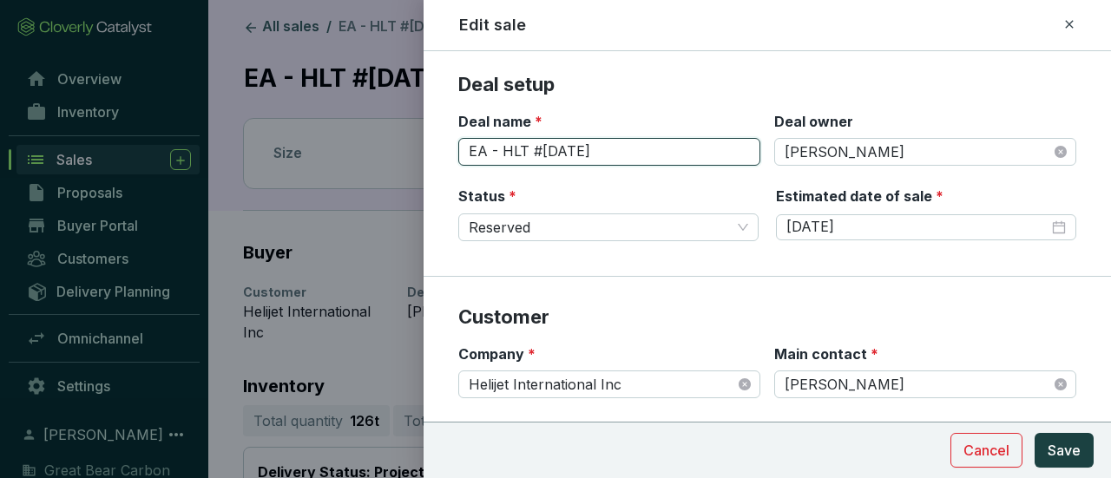
click at [484, 157] on input "EA - HLT #2025-09-03" at bounding box center [609, 152] width 302 height 28
type input "VOL - HLT #2025-09-03"
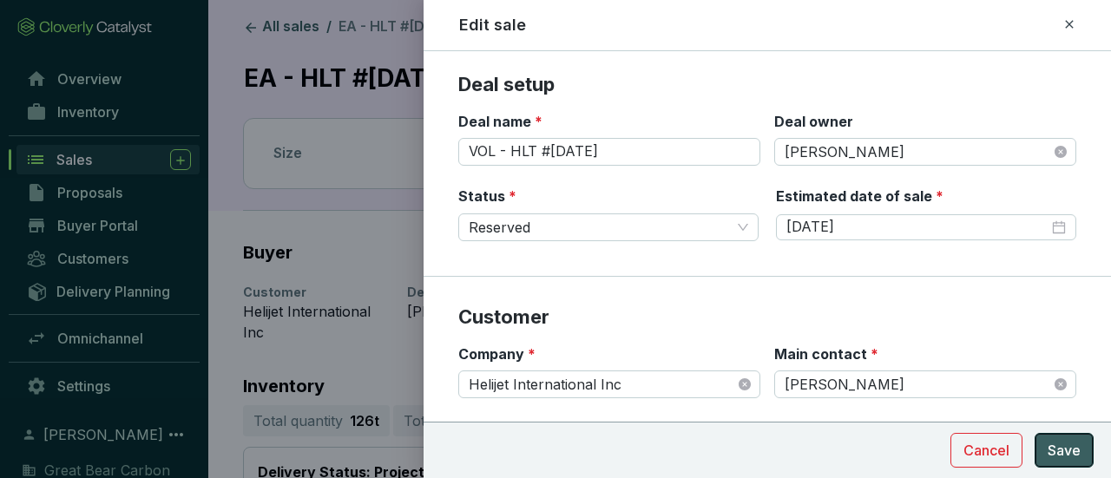
click at [1079, 457] on span "Save" at bounding box center [1064, 450] width 33 height 21
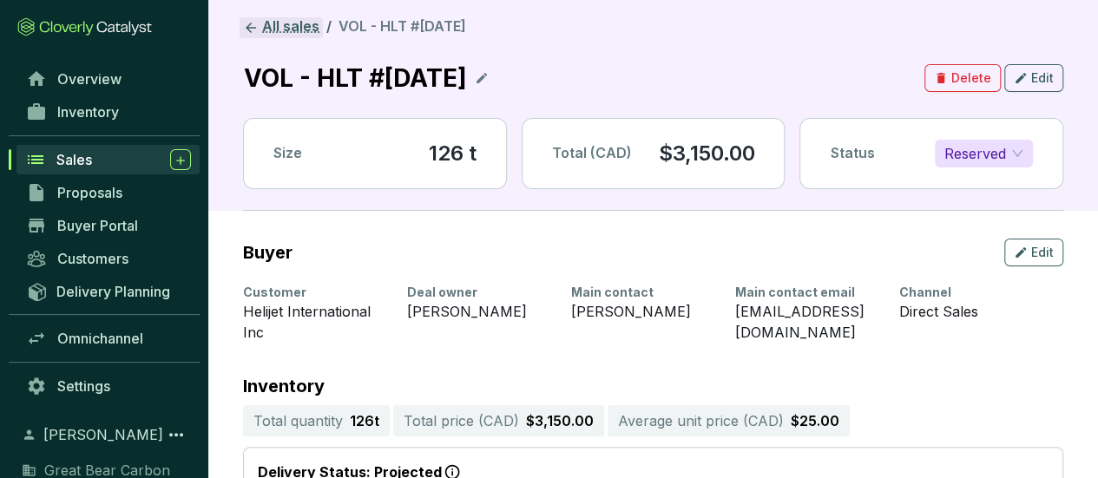
click at [283, 23] on link "All sales" at bounding box center [281, 27] width 83 height 21
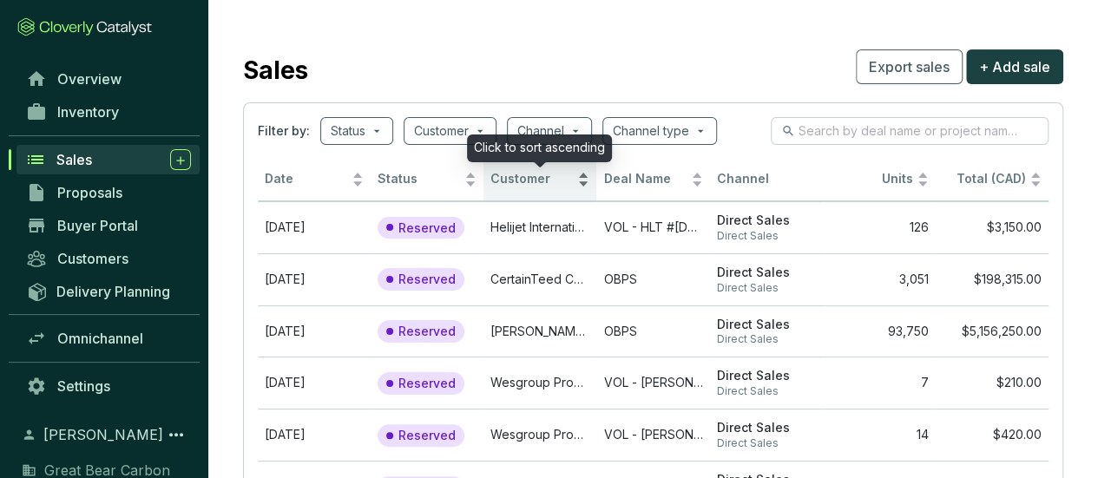
click at [587, 180] on div "Customer" at bounding box center [539, 179] width 99 height 21
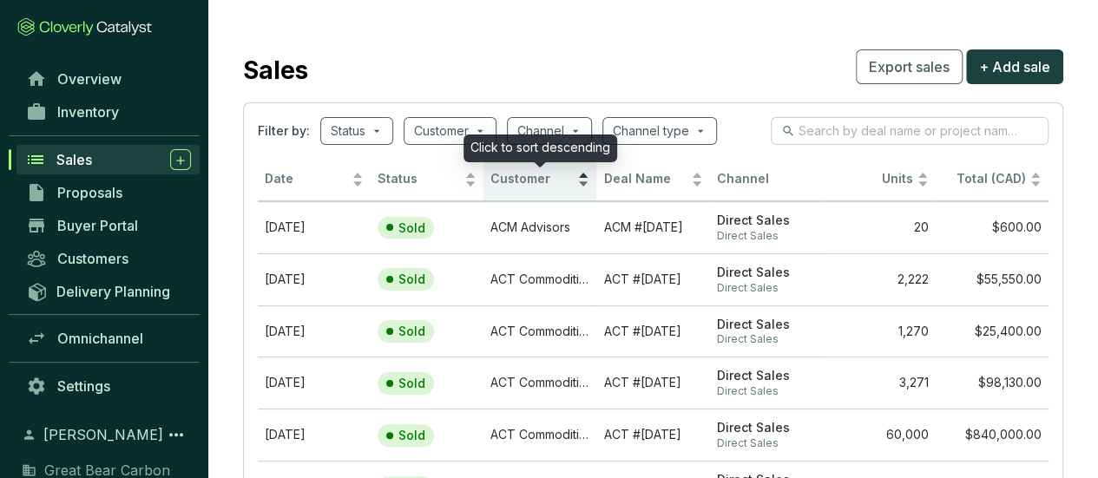
click at [587, 180] on div "Customer" at bounding box center [539, 179] width 99 height 21
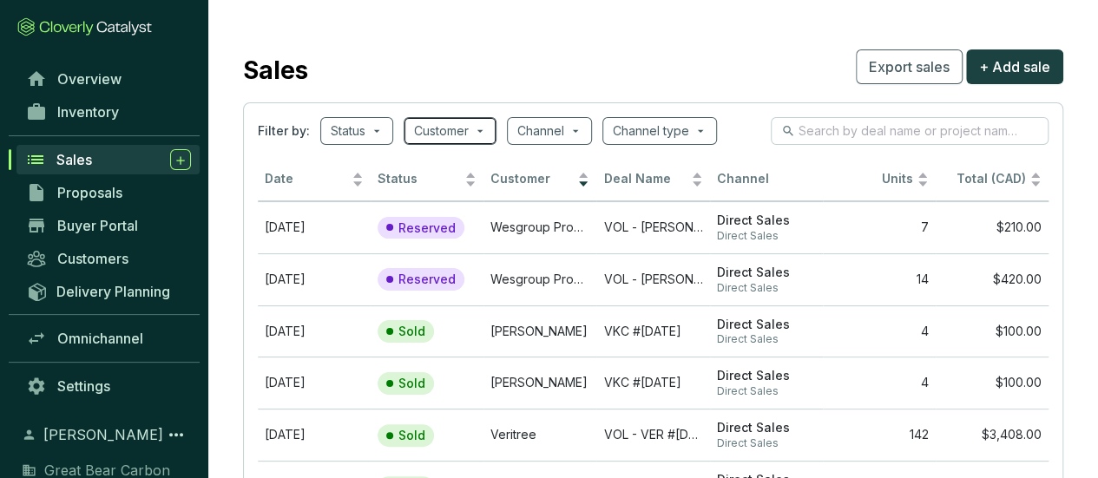
click at [470, 130] on span at bounding box center [450, 131] width 72 height 26
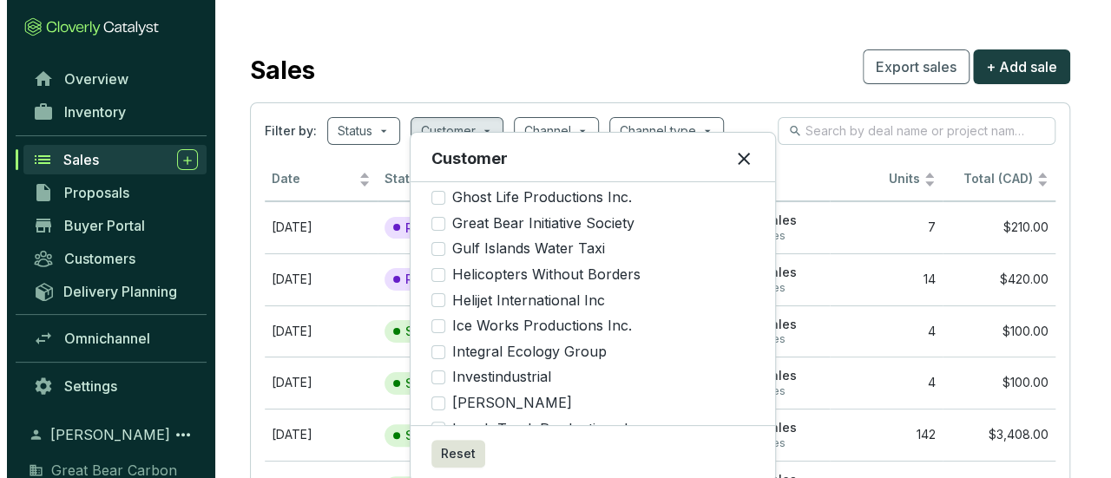
scroll to position [781, 0]
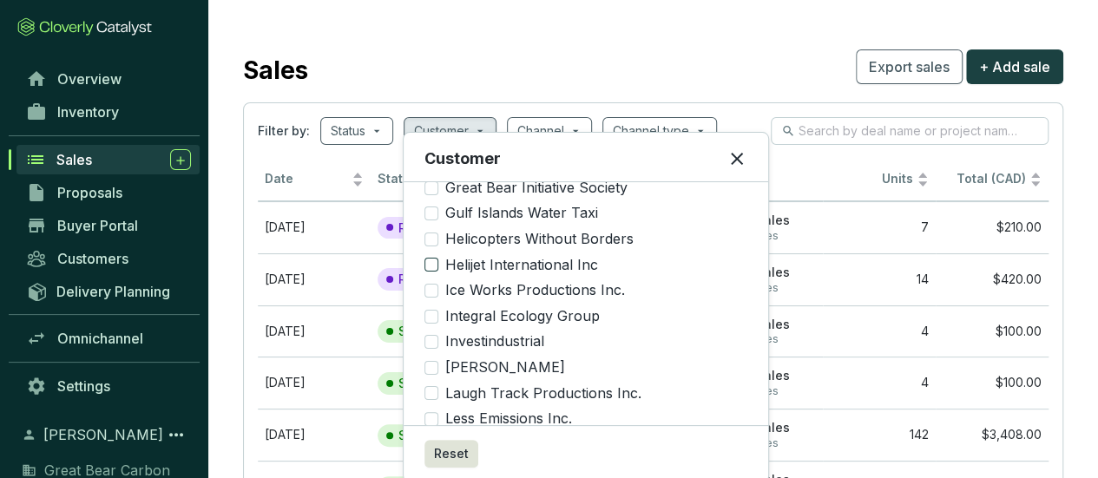
click at [431, 258] on input "Helijet International Inc" at bounding box center [432, 265] width 14 height 14
checkbox input "true"
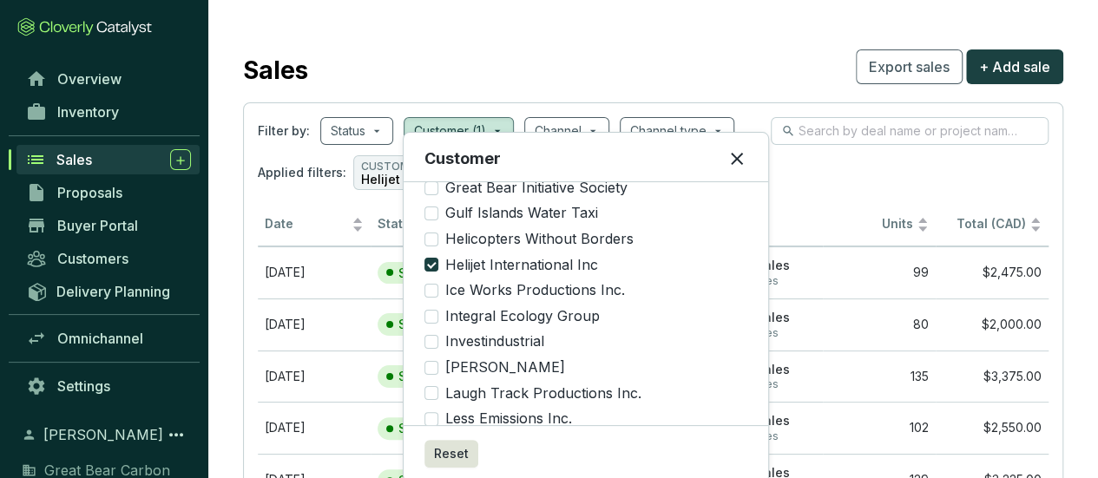
click at [731, 55] on div "Sales Export sales + Add sale" at bounding box center [653, 66] width 820 height 43
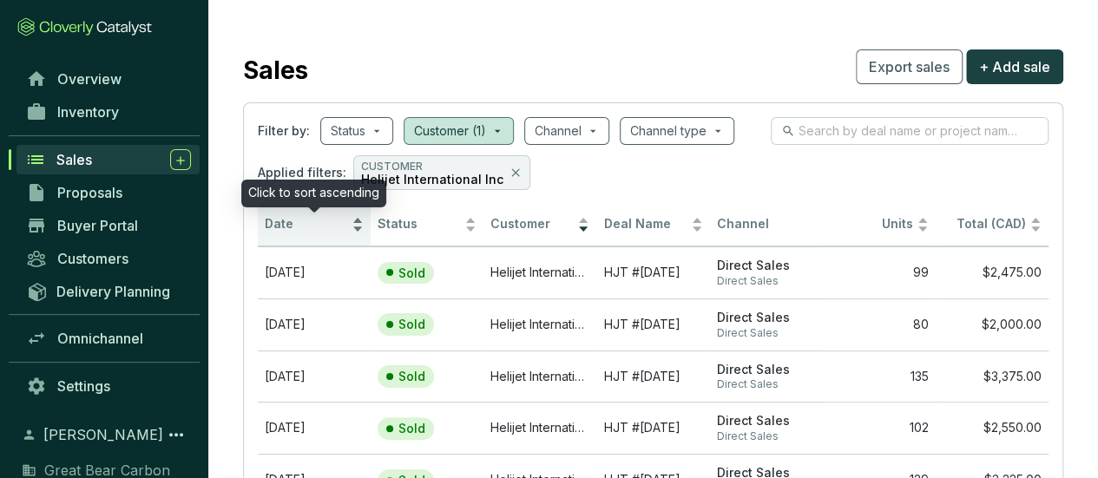
click at [356, 221] on div "Date" at bounding box center [314, 224] width 99 height 21
click at [356, 214] on div "Date" at bounding box center [314, 224] width 99 height 21
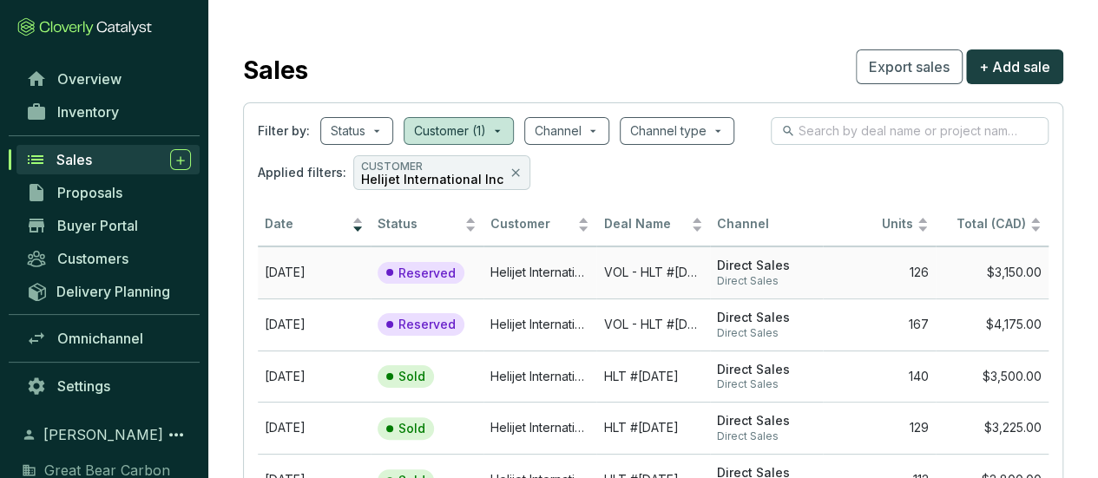
click at [449, 271] on p "Reserved" at bounding box center [426, 274] width 57 height 16
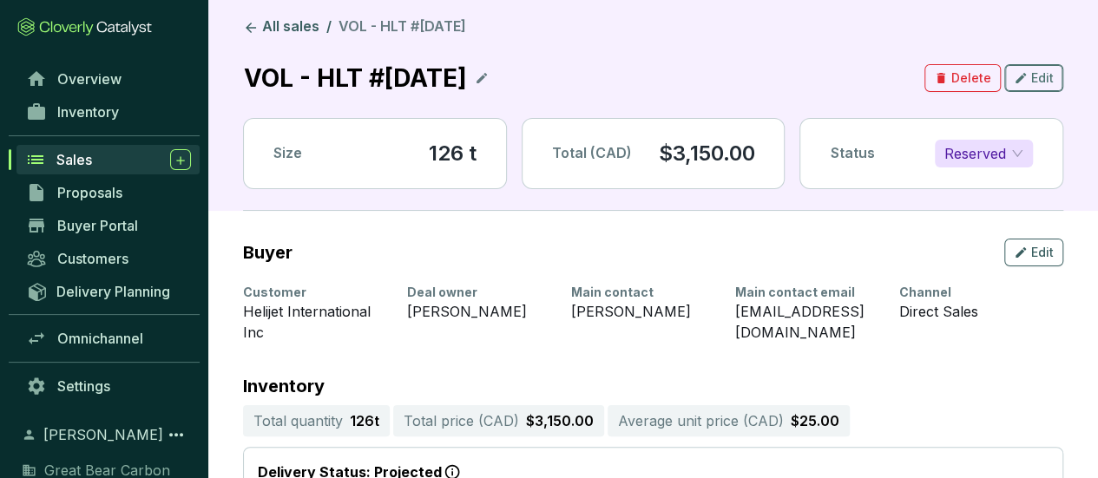
click at [1043, 76] on span "Edit" at bounding box center [1042, 77] width 23 height 17
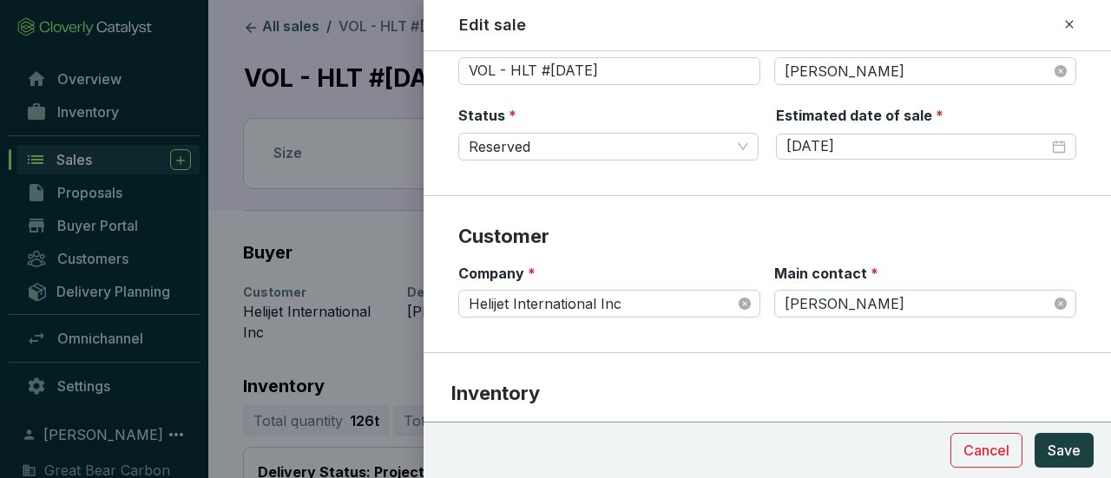
scroll to position [174, 0]
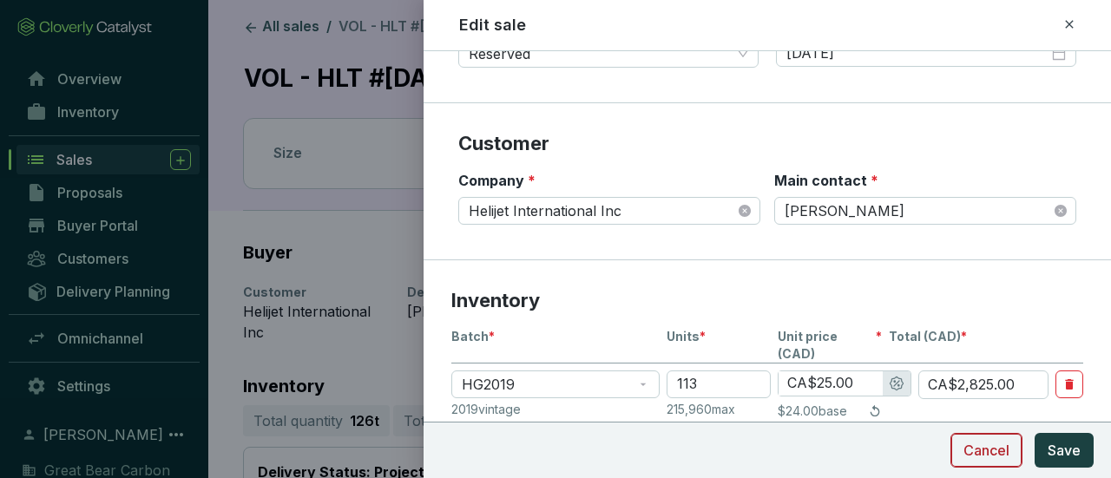
click at [994, 446] on span "Cancel" at bounding box center [987, 450] width 46 height 21
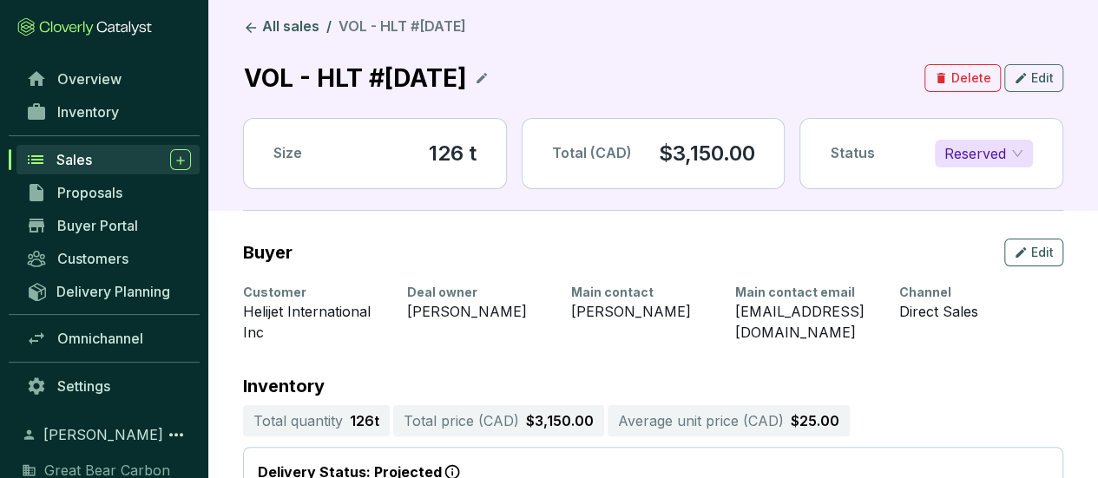
click at [1011, 152] on span "Reserved" at bounding box center [983, 154] width 79 height 26
click at [996, 191] on div "Sold" at bounding box center [984, 187] width 70 height 19
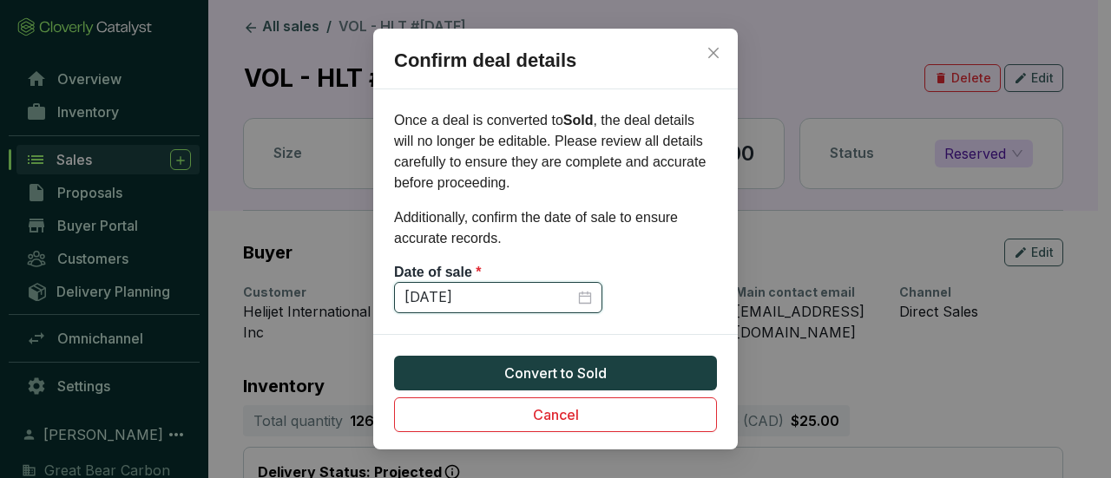
click at [431, 299] on input "10/2/2025" at bounding box center [490, 297] width 170 height 19
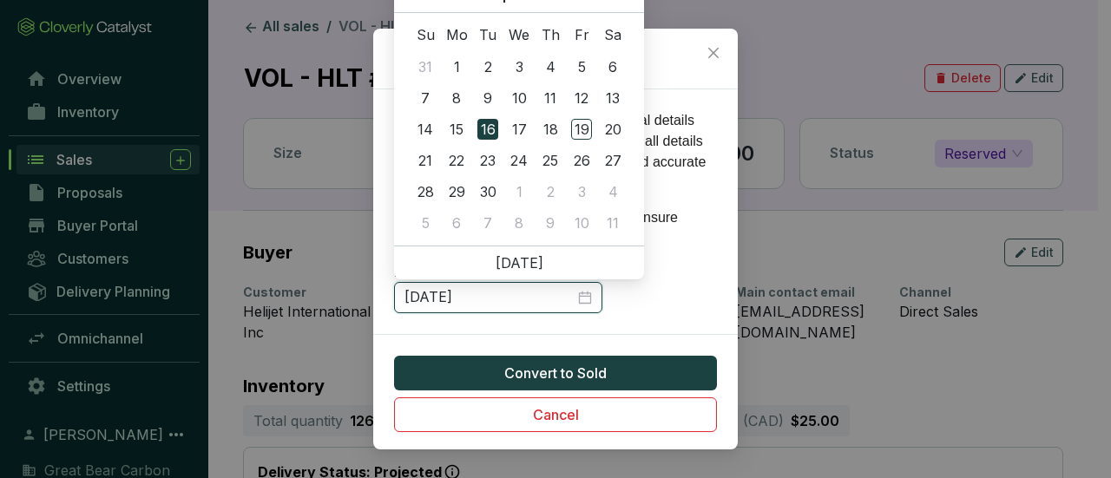
type input "9/16/2025"
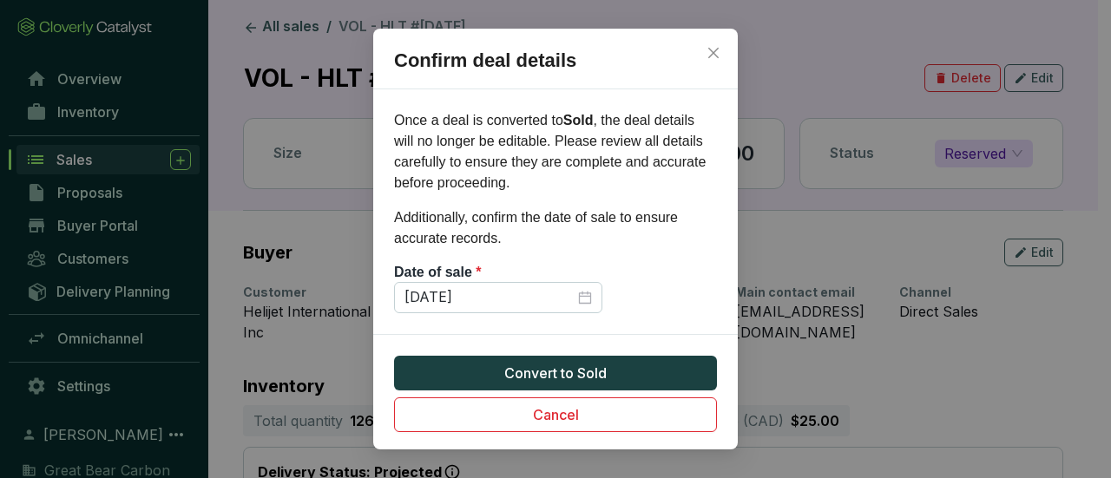
click at [1007, 388] on div "Confirm deal details Once a deal is converted to Sold , the deal details will n…" at bounding box center [555, 239] width 1111 height 478
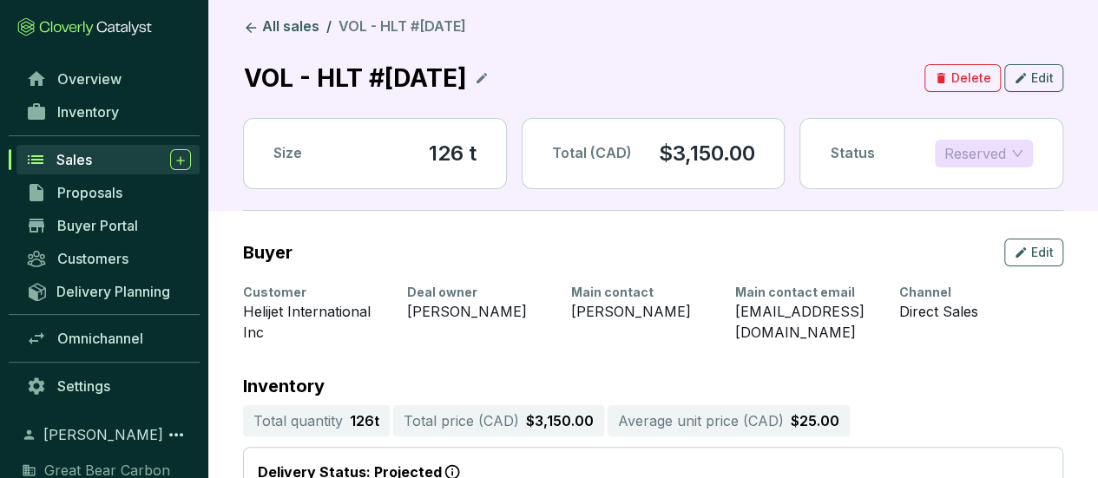
click at [1009, 159] on span "Reserved" at bounding box center [983, 154] width 79 height 26
click at [993, 180] on div "Sold" at bounding box center [984, 187] width 70 height 19
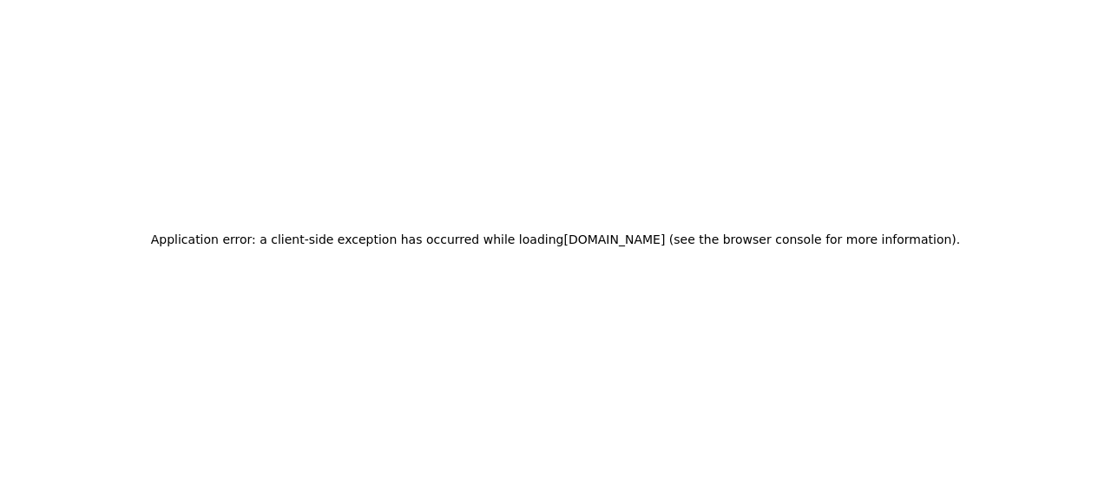
click at [144, 129] on div "Application error: a client-side exception has occurred while loading supply.cl…" at bounding box center [555, 239] width 1111 height 478
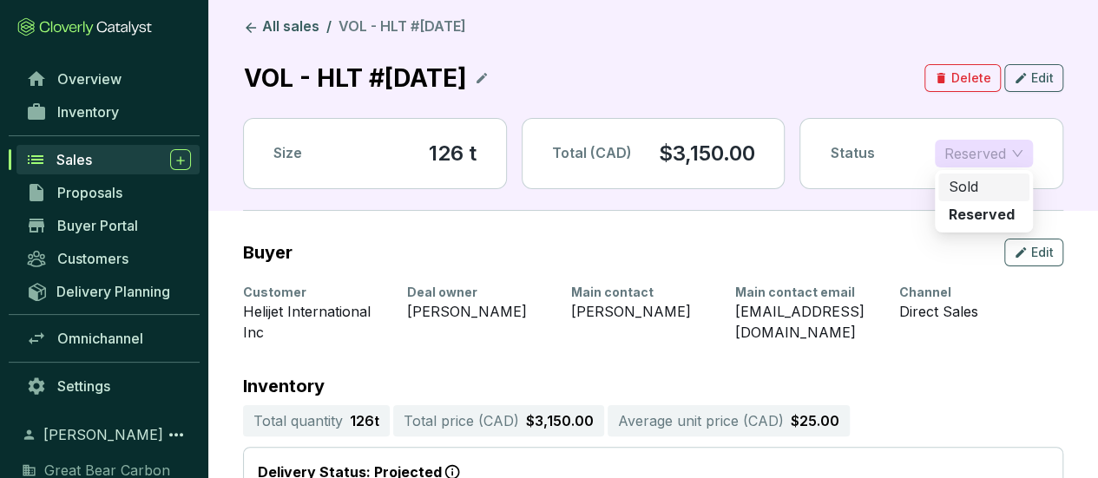
click at [1016, 153] on span "Reserved" at bounding box center [983, 154] width 79 height 26
click at [976, 189] on p "Sold" at bounding box center [964, 187] width 30 height 19
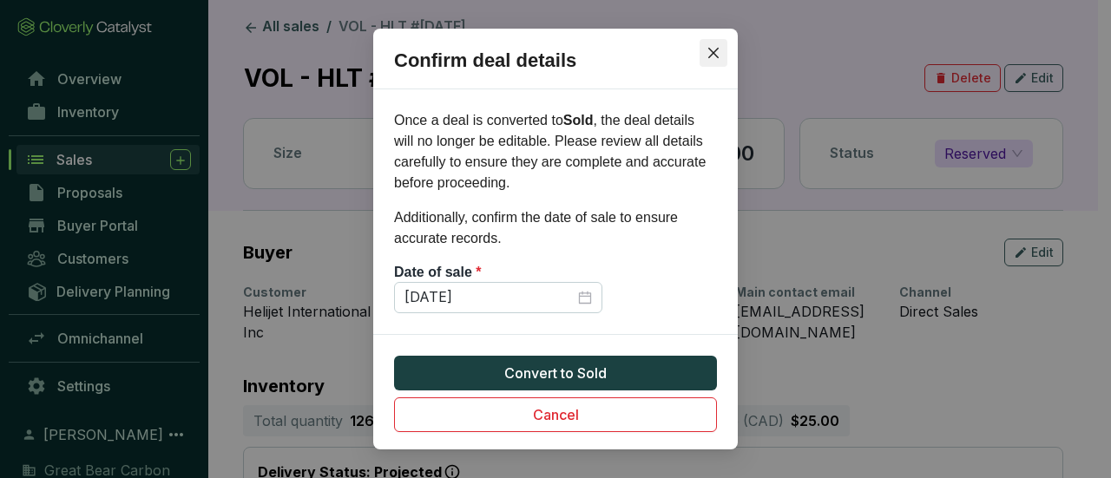
click at [722, 51] on span "Close" at bounding box center [714, 53] width 28 height 14
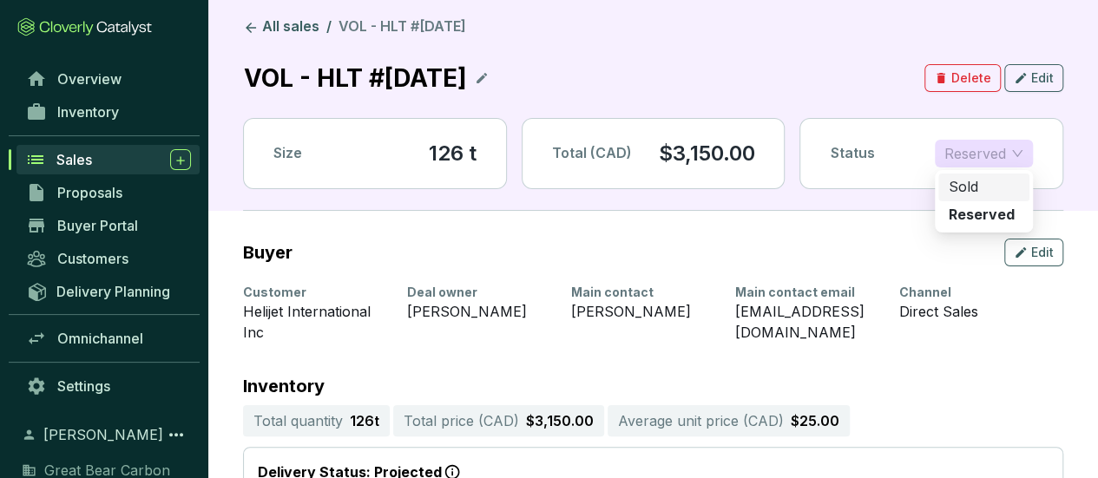
click at [1021, 144] on span "Reserved" at bounding box center [983, 154] width 79 height 26
click at [971, 185] on p "Sold" at bounding box center [964, 187] width 30 height 19
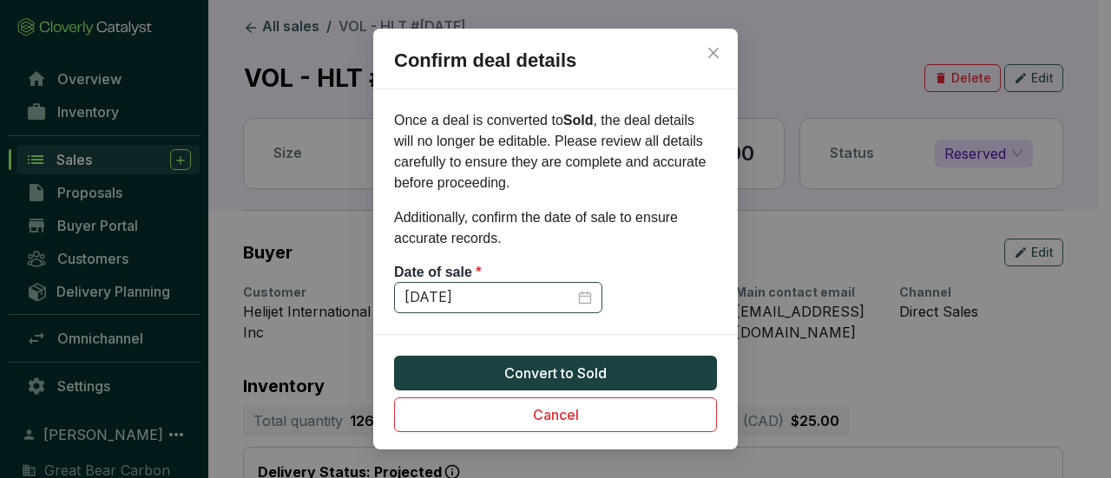
click at [589, 296] on div "[DATE]" at bounding box center [499, 297] width 188 height 19
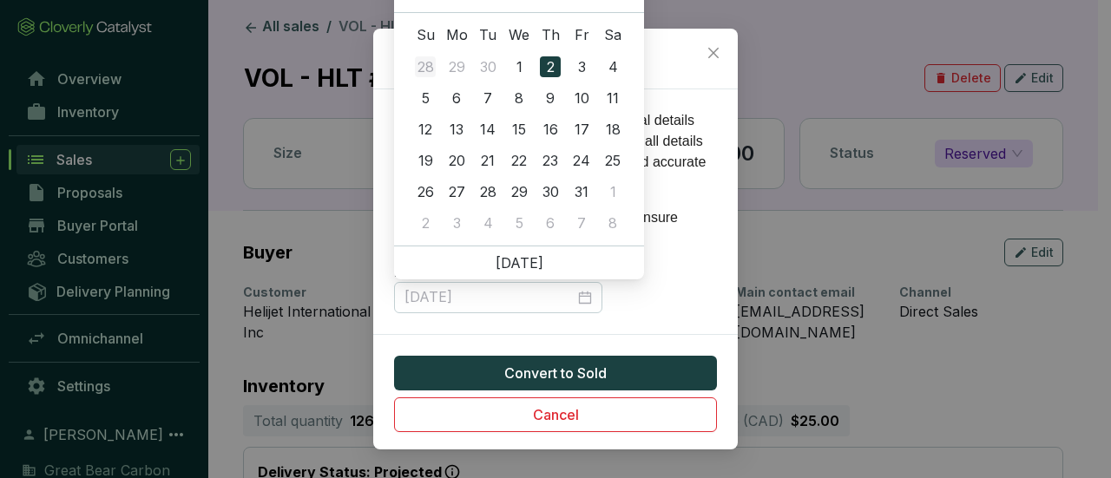
click at [427, 63] on div "28" at bounding box center [425, 66] width 21 height 21
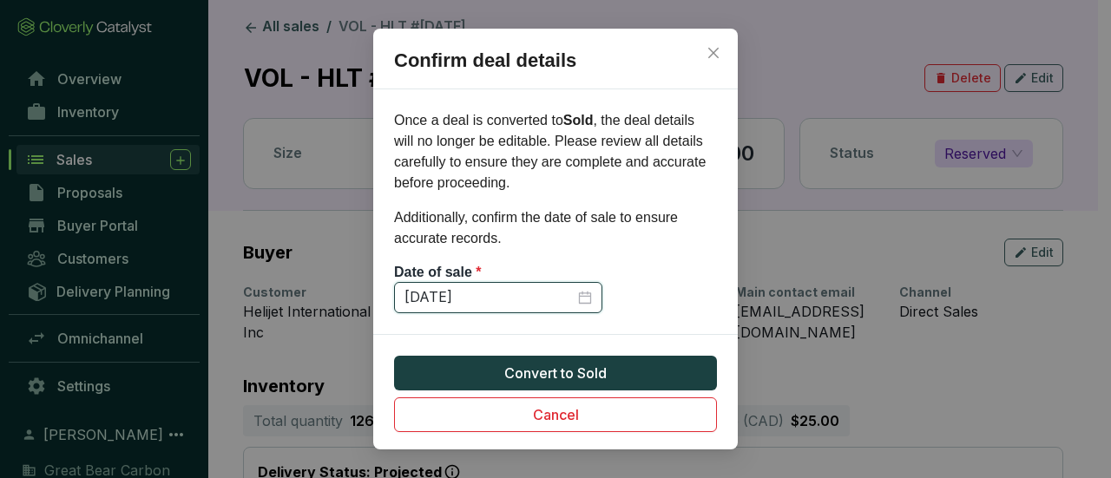
click at [434, 294] on input "9/28/2025" at bounding box center [490, 297] width 170 height 19
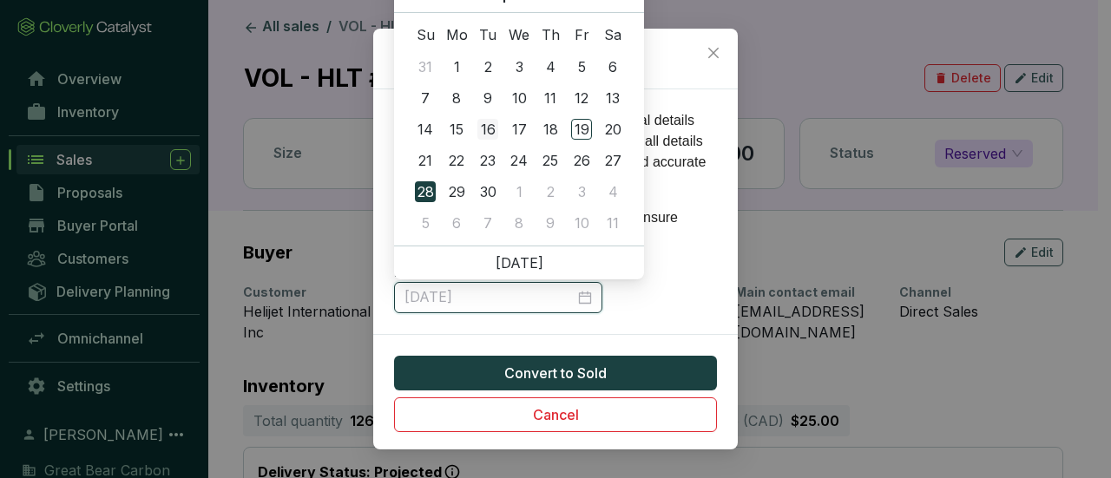
type input "9/16/2025"
click at [487, 132] on div "16" at bounding box center [487, 129] width 21 height 21
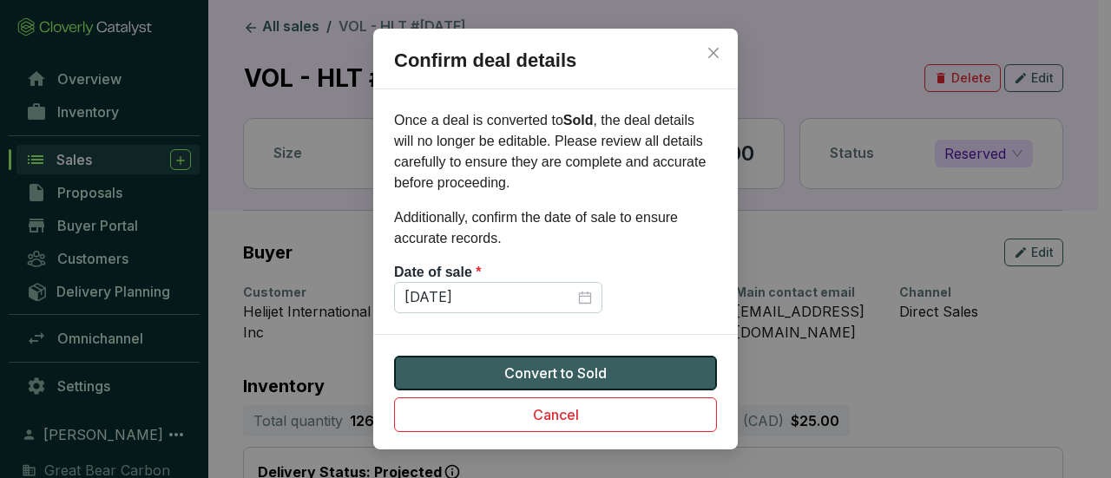
click at [530, 365] on span "Convert to Sold" at bounding box center [555, 373] width 102 height 21
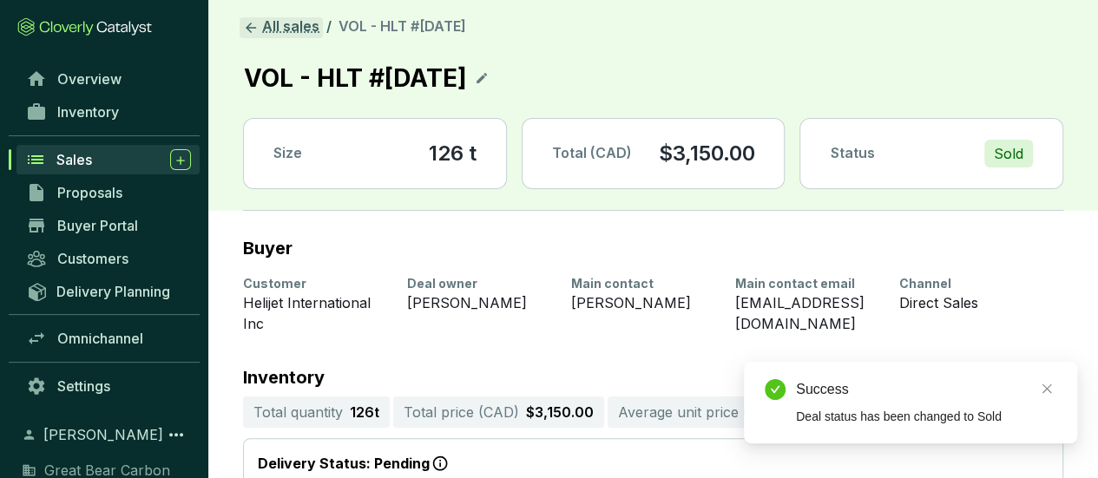
click at [297, 30] on link "All sales" at bounding box center [281, 27] width 83 height 21
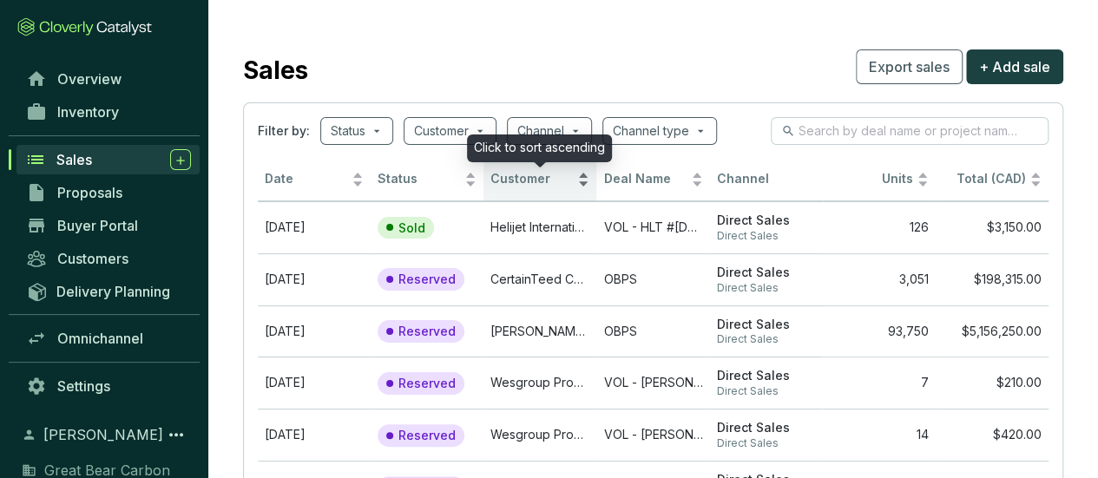
click at [585, 176] on div "Customer" at bounding box center [539, 179] width 99 height 21
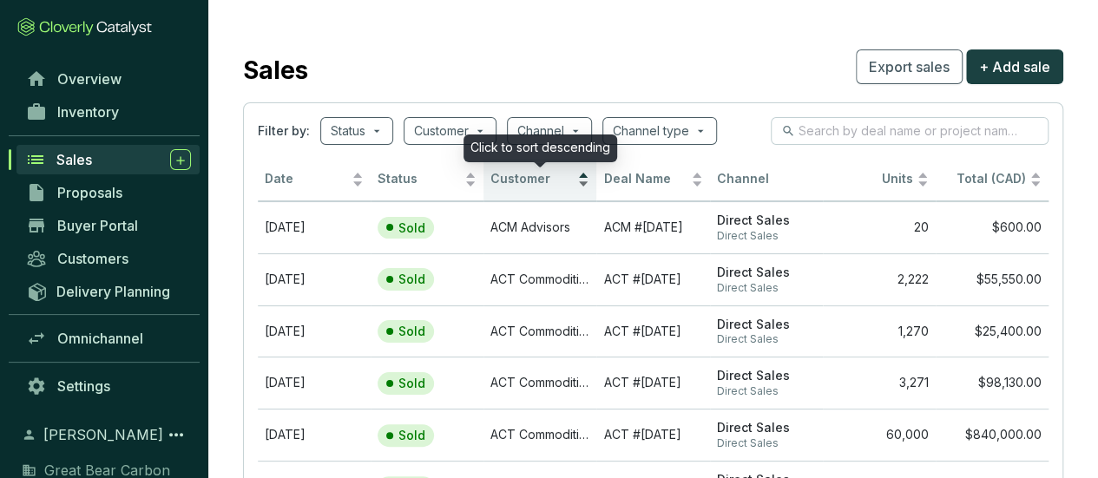
click at [583, 173] on div "Customer" at bounding box center [539, 179] width 99 height 21
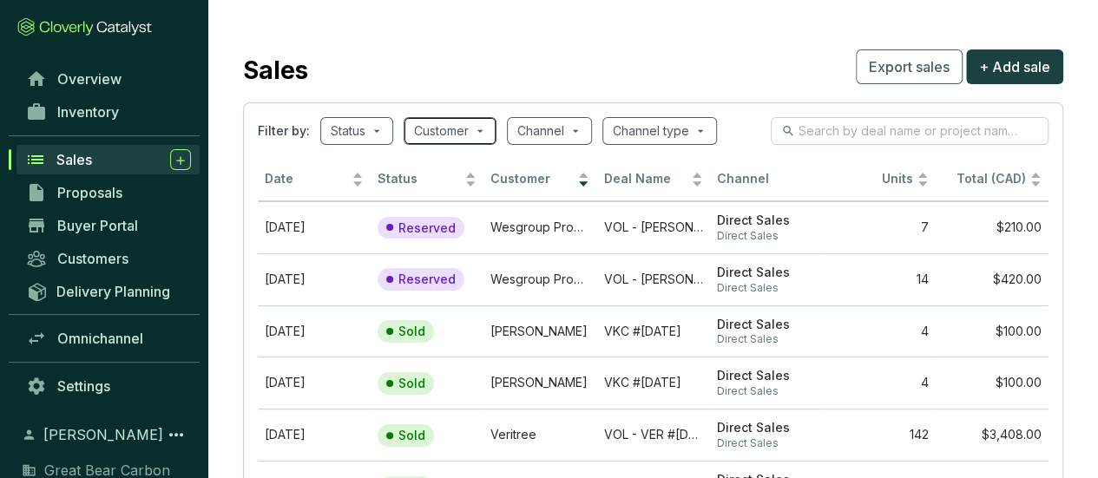
click at [450, 130] on input "search" at bounding box center [441, 131] width 55 height 26
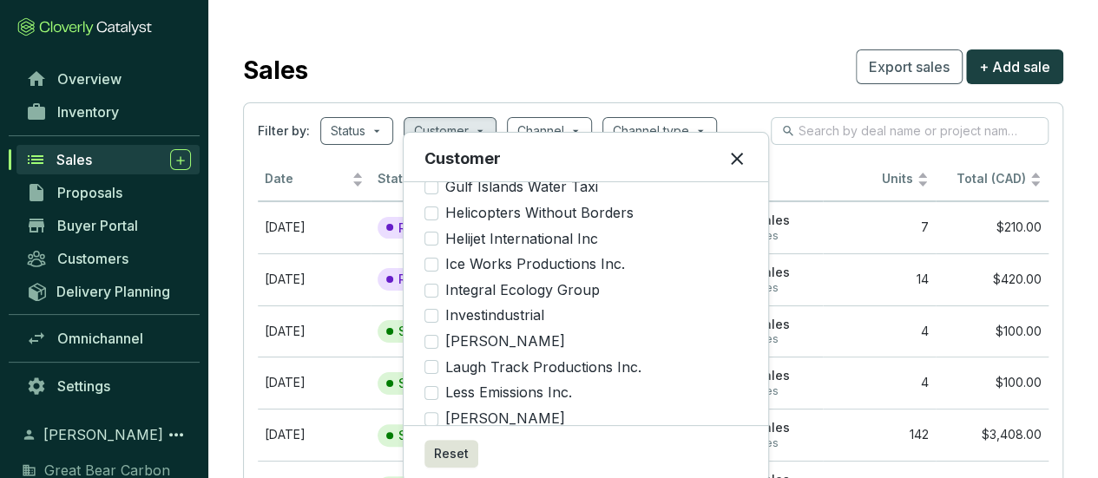
scroll to position [781, 0]
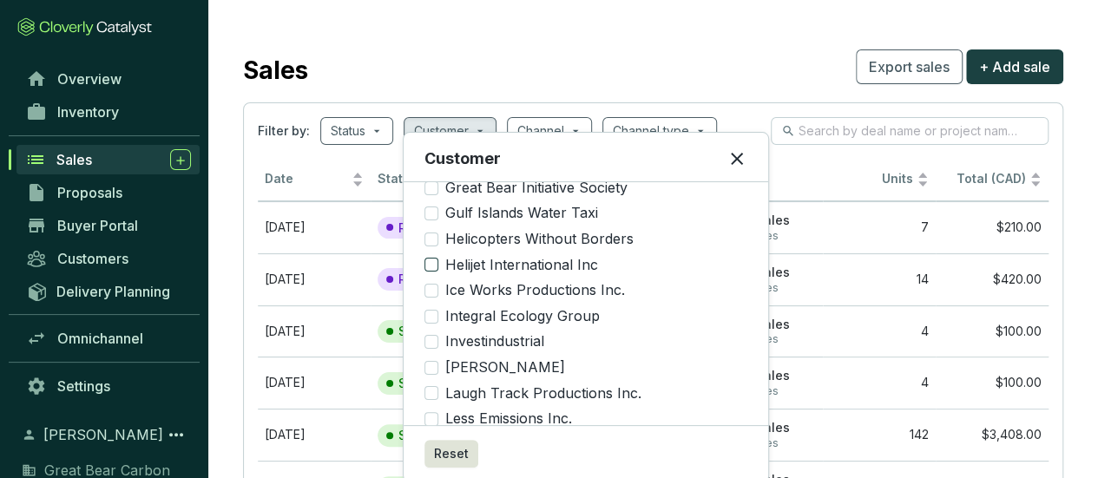
click at [436, 258] on input "Helijet International Inc" at bounding box center [432, 265] width 14 height 14
checkbox input "true"
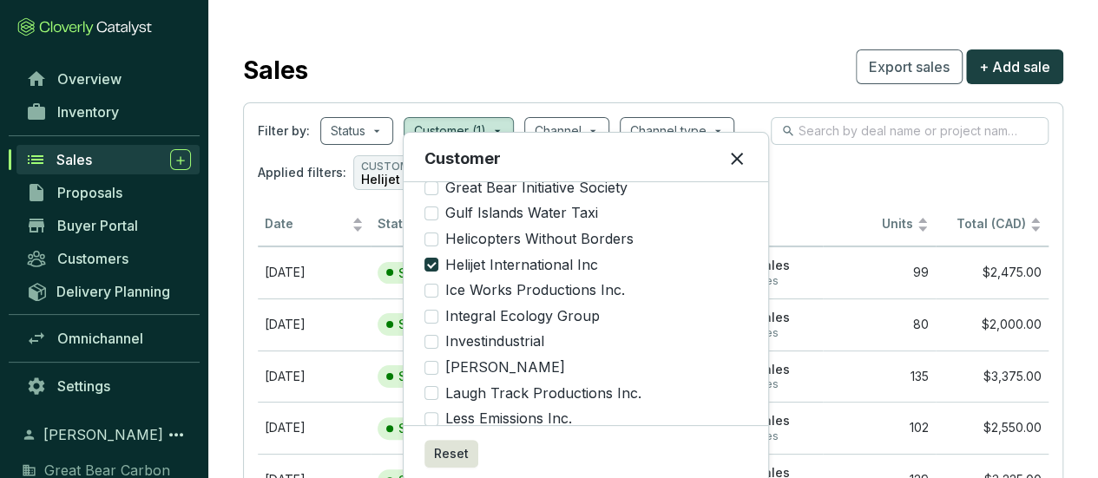
click at [773, 69] on div "Sales Export sales + Add sale" at bounding box center [653, 66] width 820 height 43
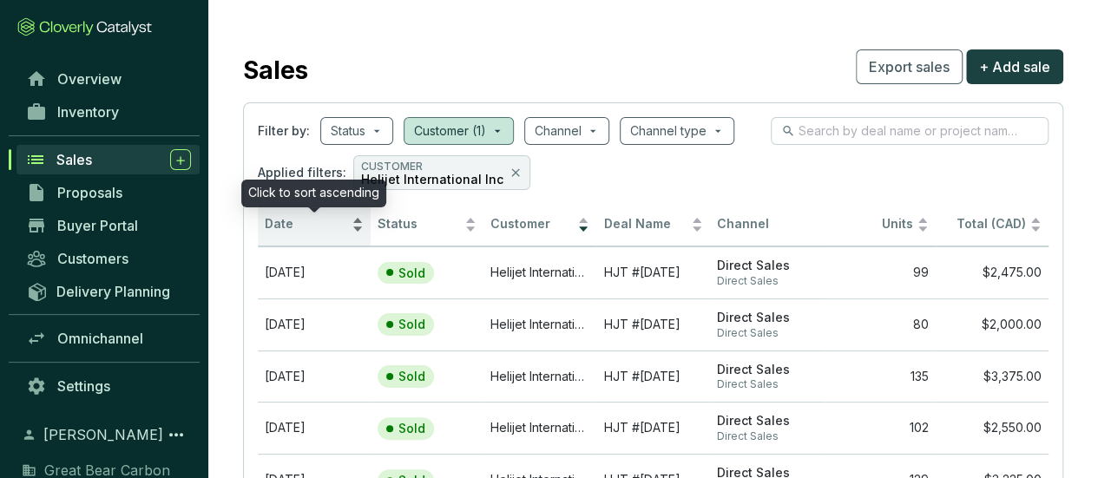
click at [358, 220] on div "Date" at bounding box center [314, 224] width 99 height 21
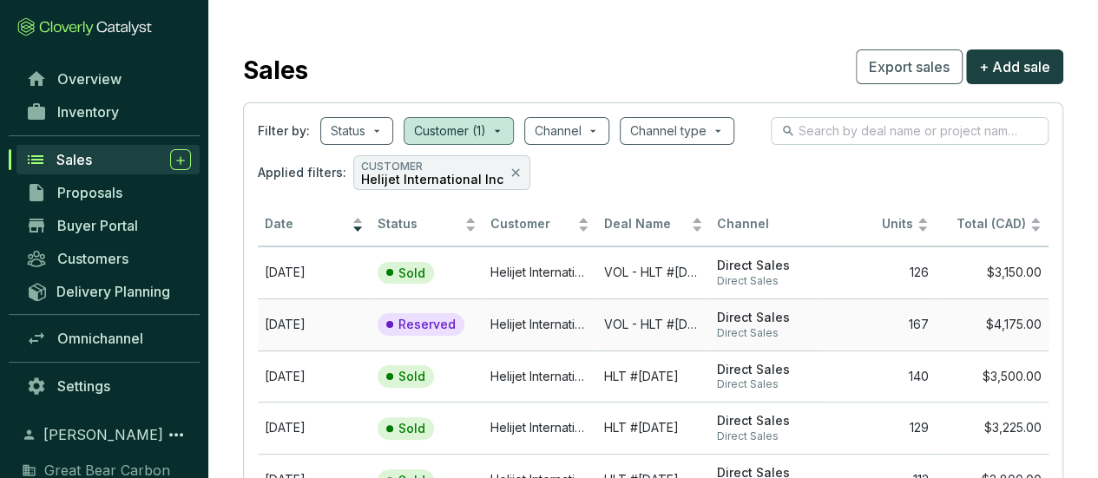
click at [431, 320] on p "Reserved" at bounding box center [426, 325] width 57 height 16
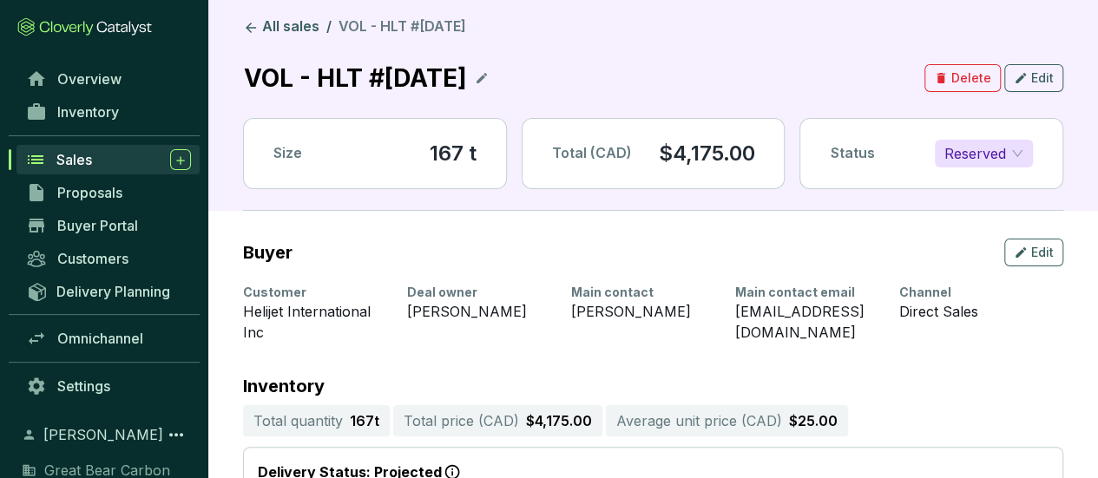
click at [1037, 138] on div "Status Reserved" at bounding box center [931, 153] width 262 height 69
click at [1014, 148] on span "Reserved" at bounding box center [983, 154] width 79 height 26
click at [984, 186] on div "Sold" at bounding box center [984, 187] width 70 height 19
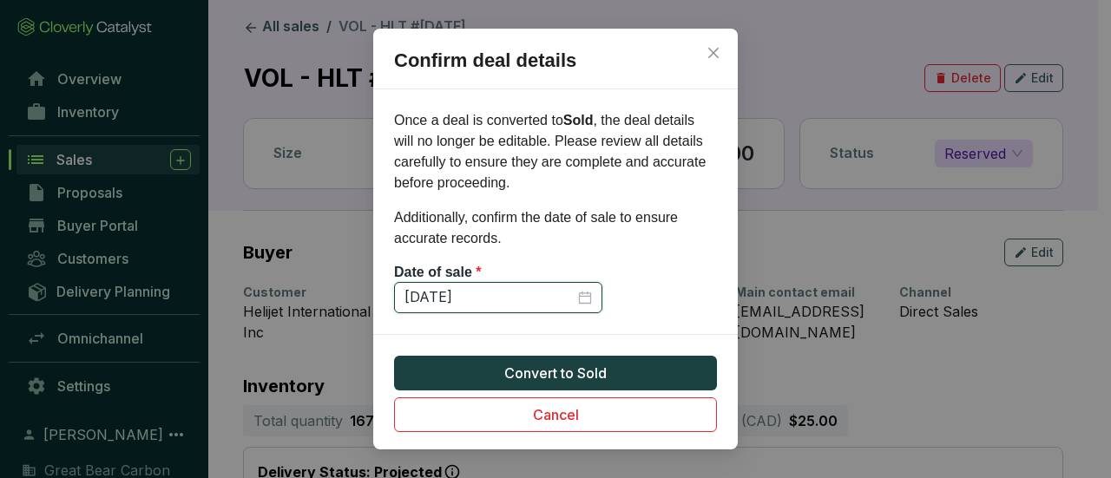
click at [424, 301] on input "9/5/2025" at bounding box center [490, 297] width 170 height 19
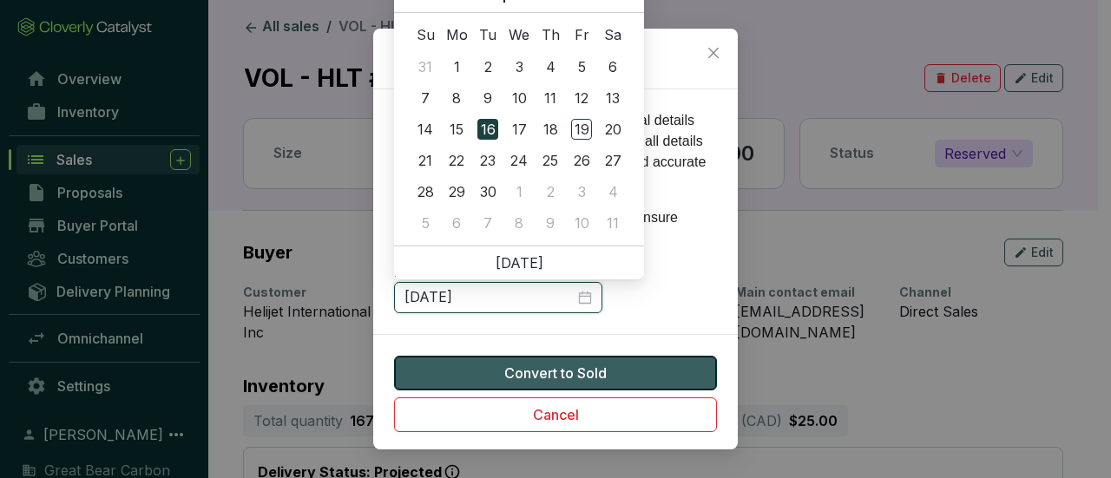
type input "9/16/2025"
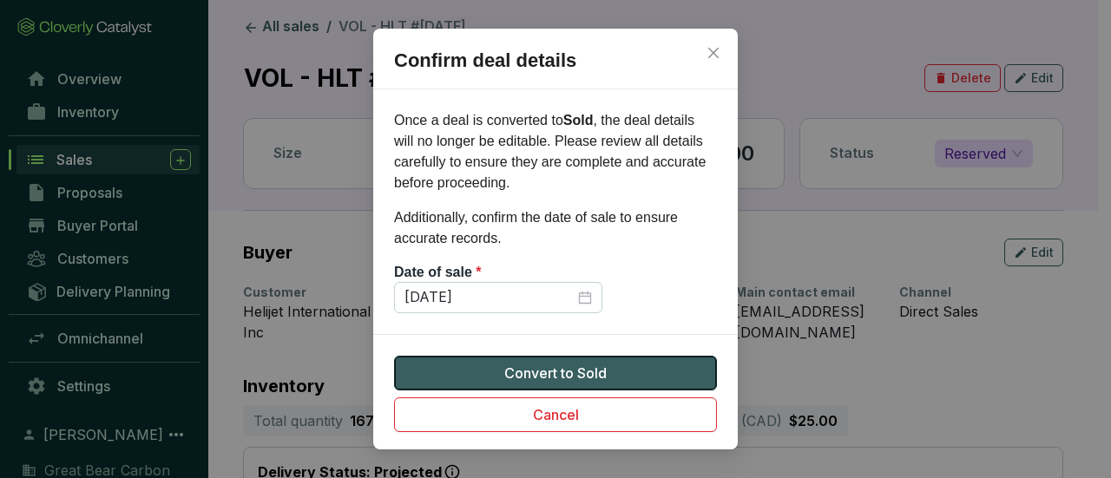
click at [665, 377] on button "Convert to Sold" at bounding box center [555, 373] width 323 height 35
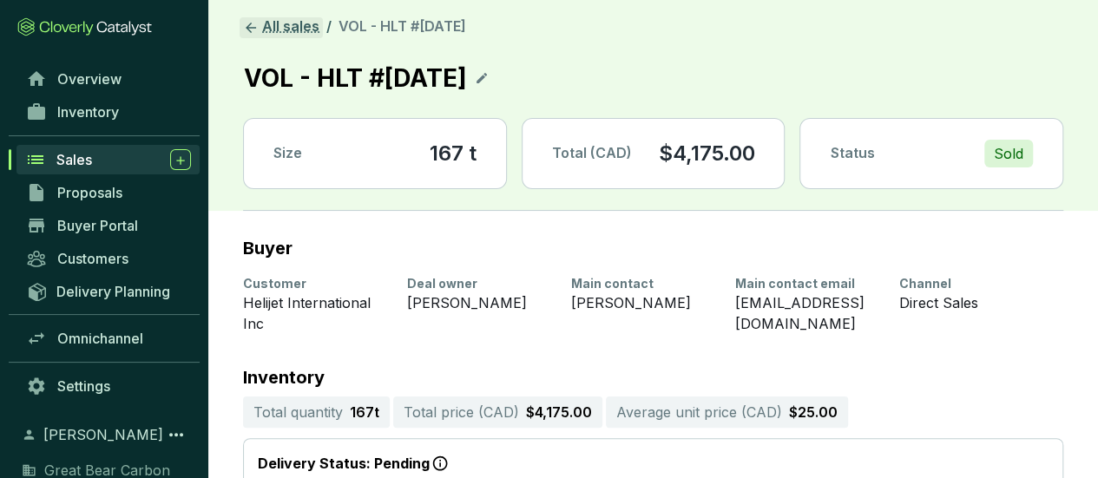
click at [282, 24] on link "All sales" at bounding box center [281, 27] width 83 height 21
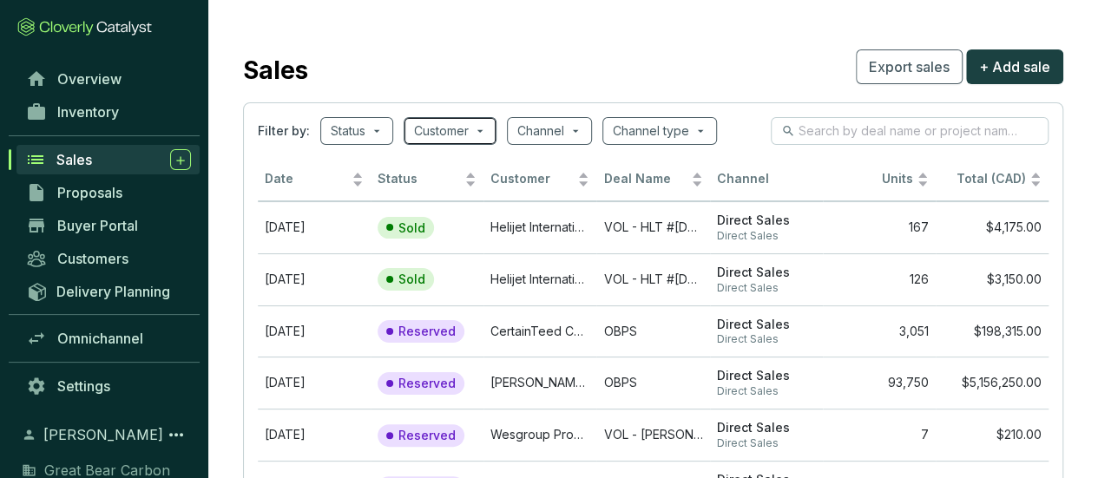
click at [471, 126] on span at bounding box center [450, 131] width 72 height 26
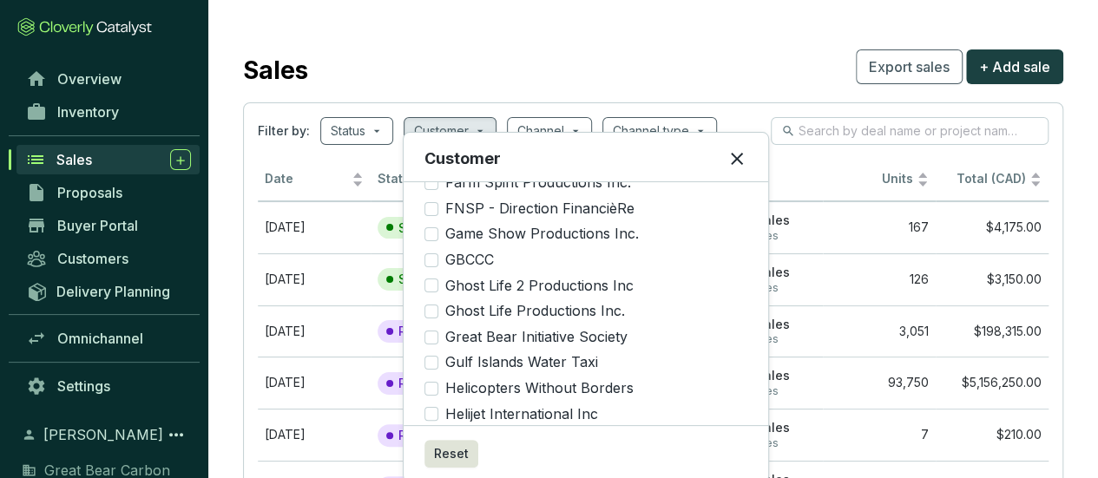
scroll to position [694, 0]
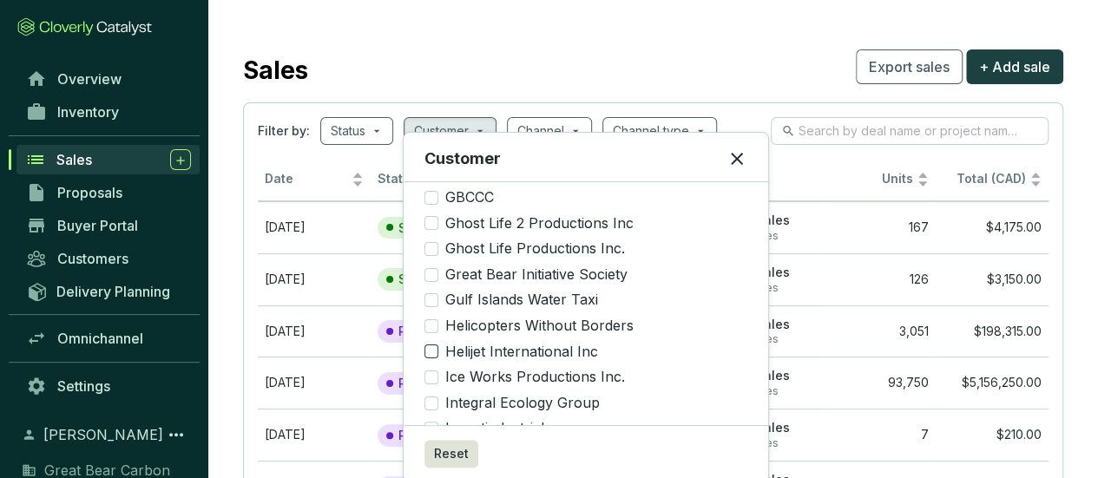
click at [433, 345] on input "Helijet International Inc" at bounding box center [432, 352] width 14 height 14
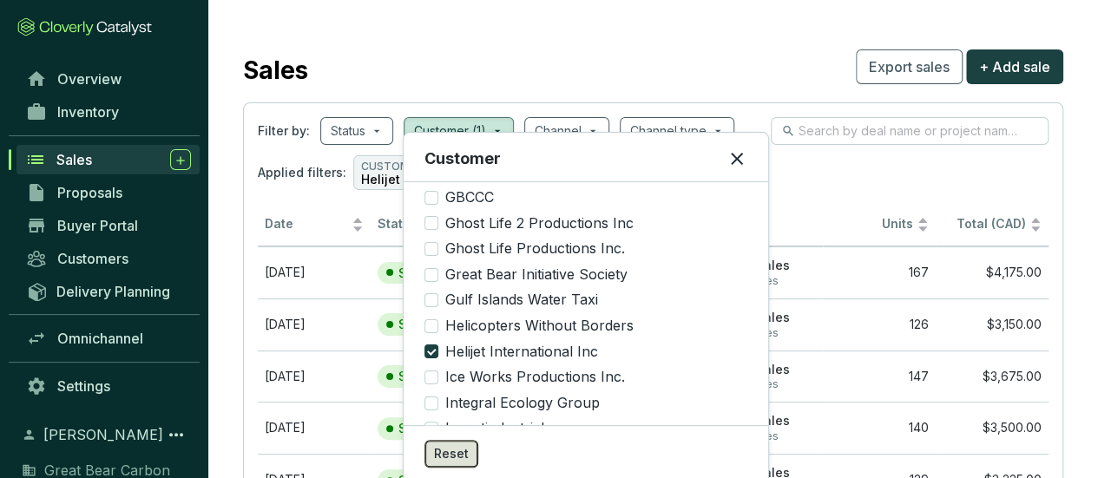
click at [451, 459] on span "Reset" at bounding box center [451, 453] width 35 height 17
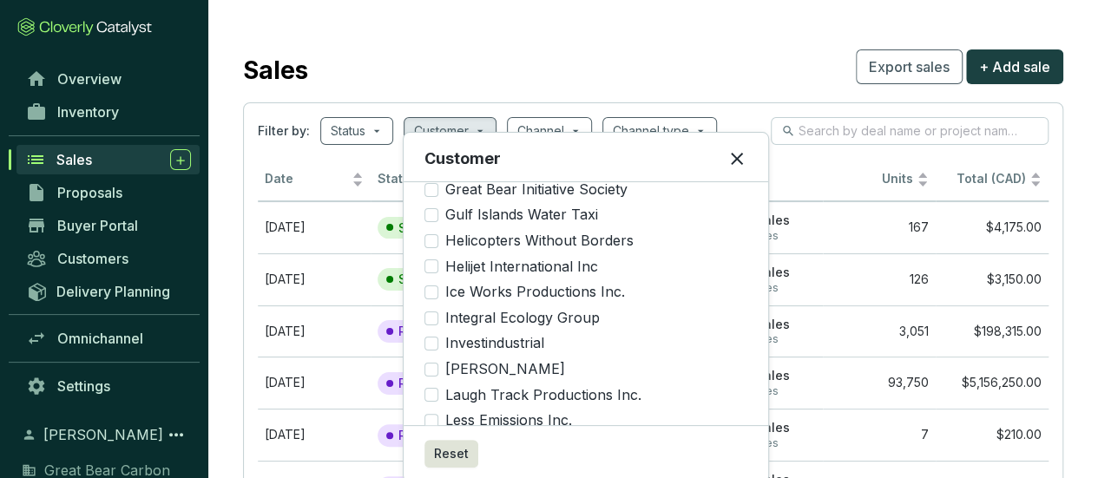
scroll to position [781, 0]
click at [433, 258] on input "Helijet International Inc" at bounding box center [432, 265] width 14 height 14
checkbox input "true"
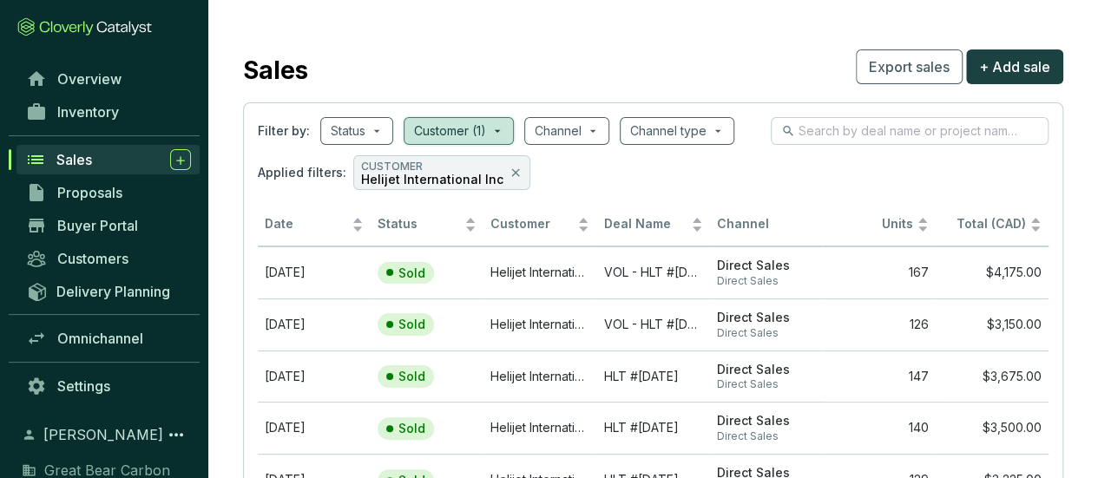
click at [613, 76] on div "Sales Export sales + Add sale" at bounding box center [653, 66] width 820 height 43
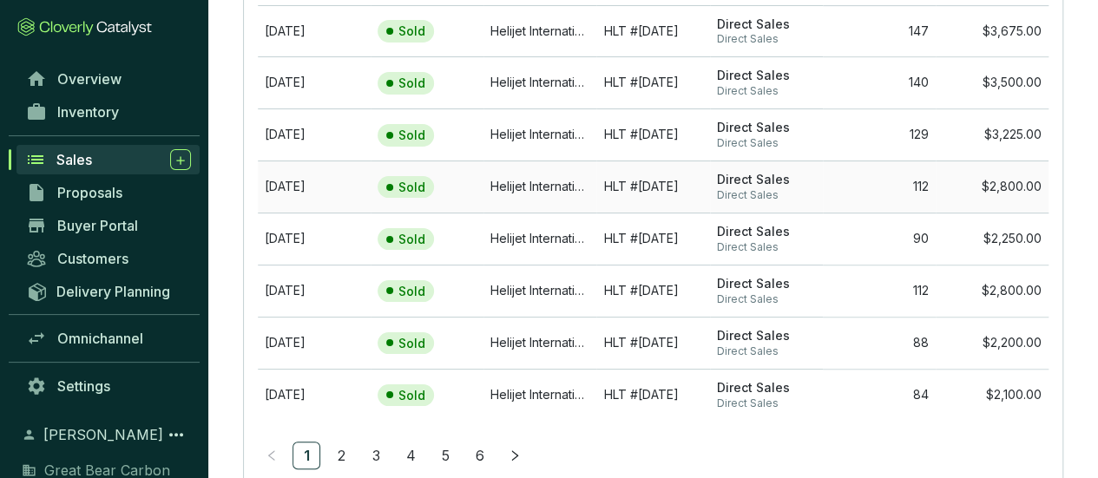
scroll to position [347, 0]
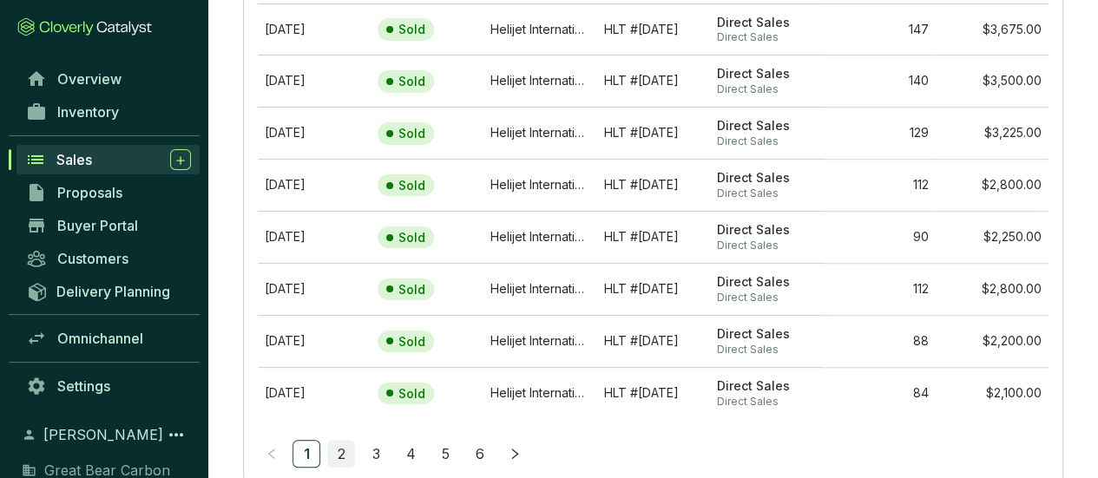
click at [348, 451] on link "2" at bounding box center [341, 454] width 26 height 26
click at [303, 452] on link "1" at bounding box center [306, 454] width 26 height 26
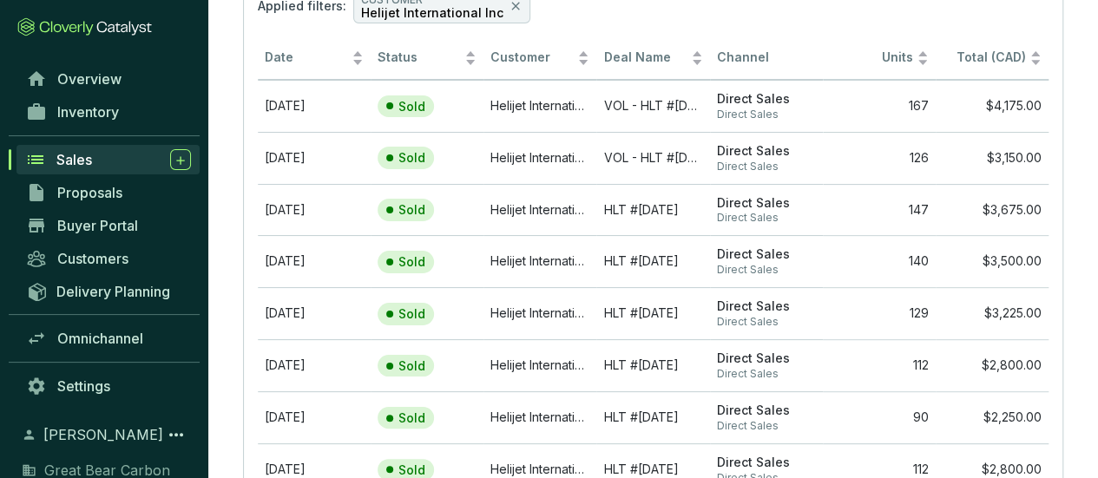
scroll to position [174, 0]
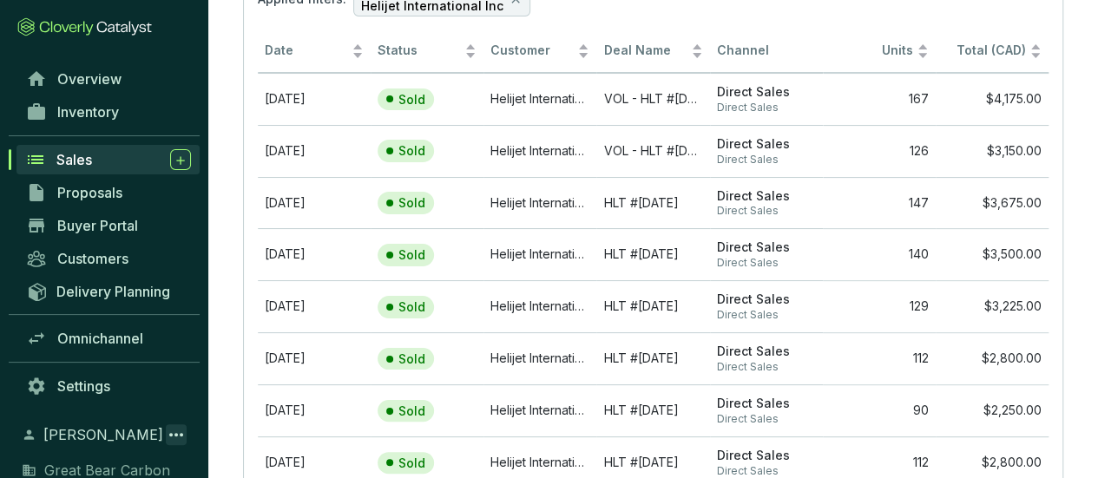
click at [173, 431] on icon at bounding box center [176, 435] width 21 height 21
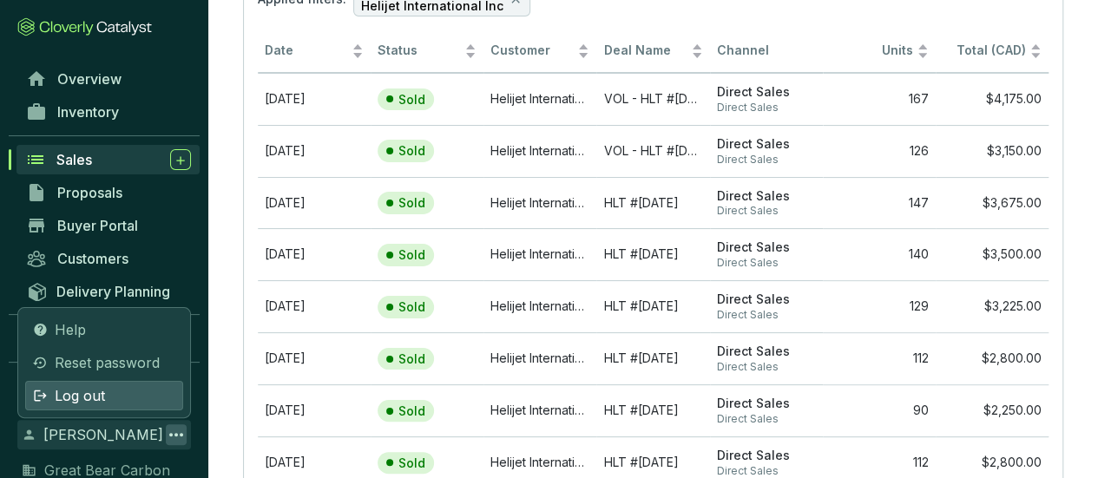
click at [116, 399] on div "Log out" at bounding box center [104, 396] width 158 height 30
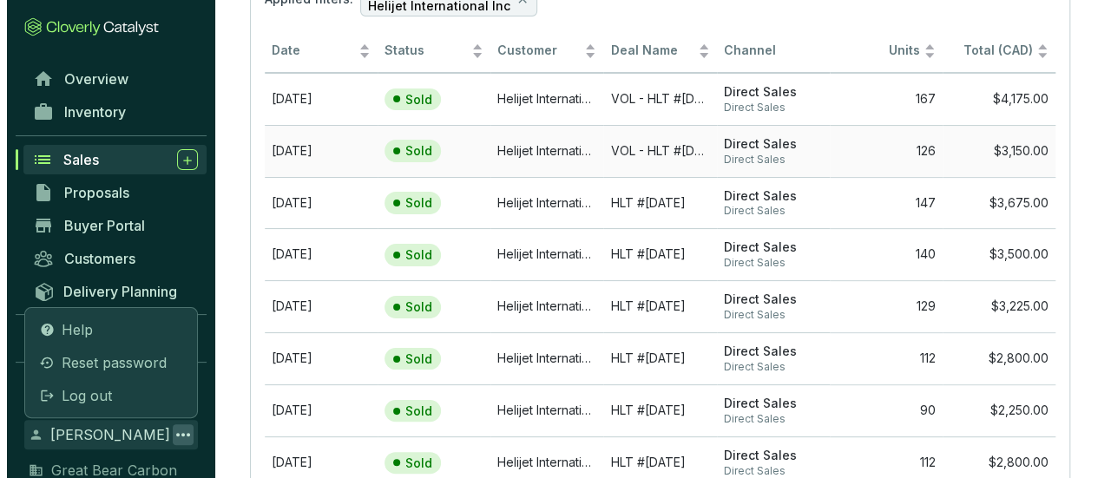
scroll to position [0, 0]
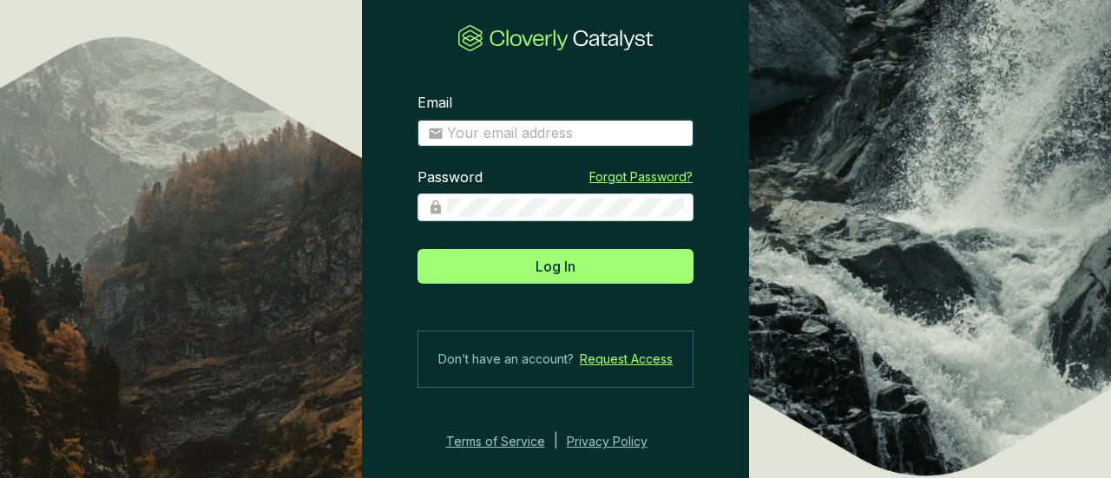
type input "llau@greatbearcarbon.ca"
